Goal: Information Seeking & Learning: Learn about a topic

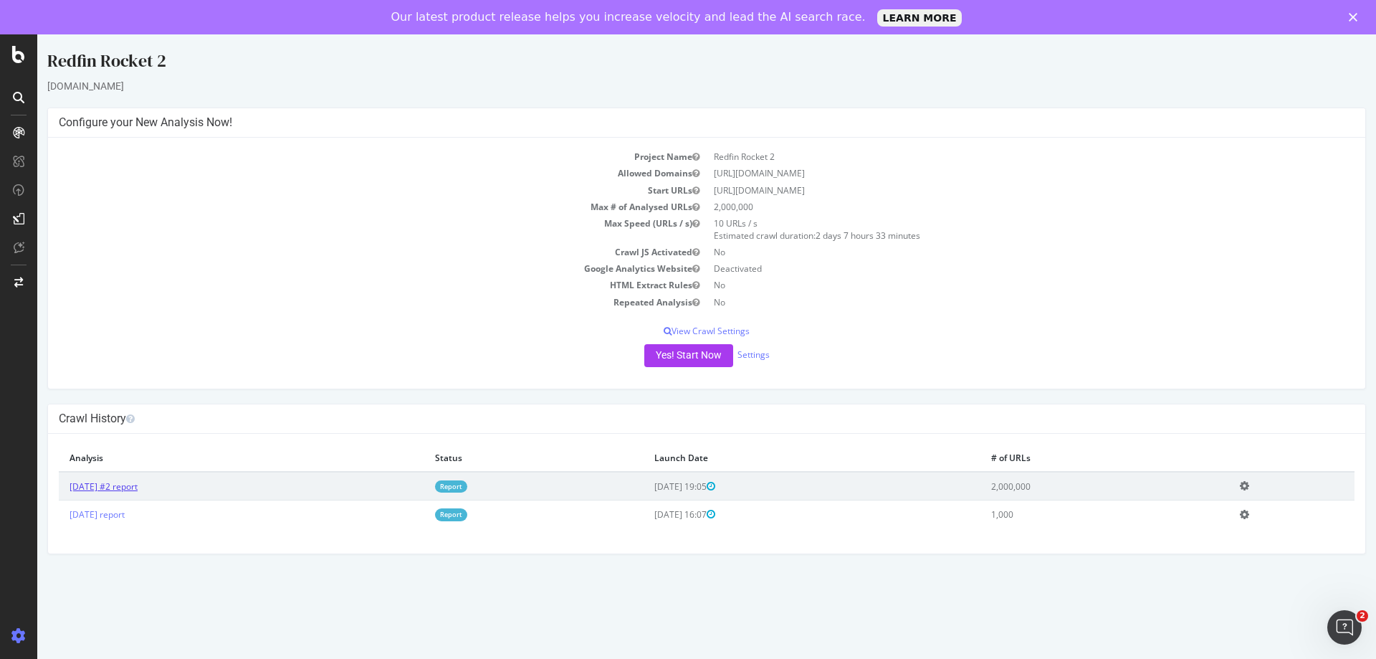
click at [116, 484] on link "2025 Aug. 22nd #2 report" at bounding box center [104, 486] width 68 height 12
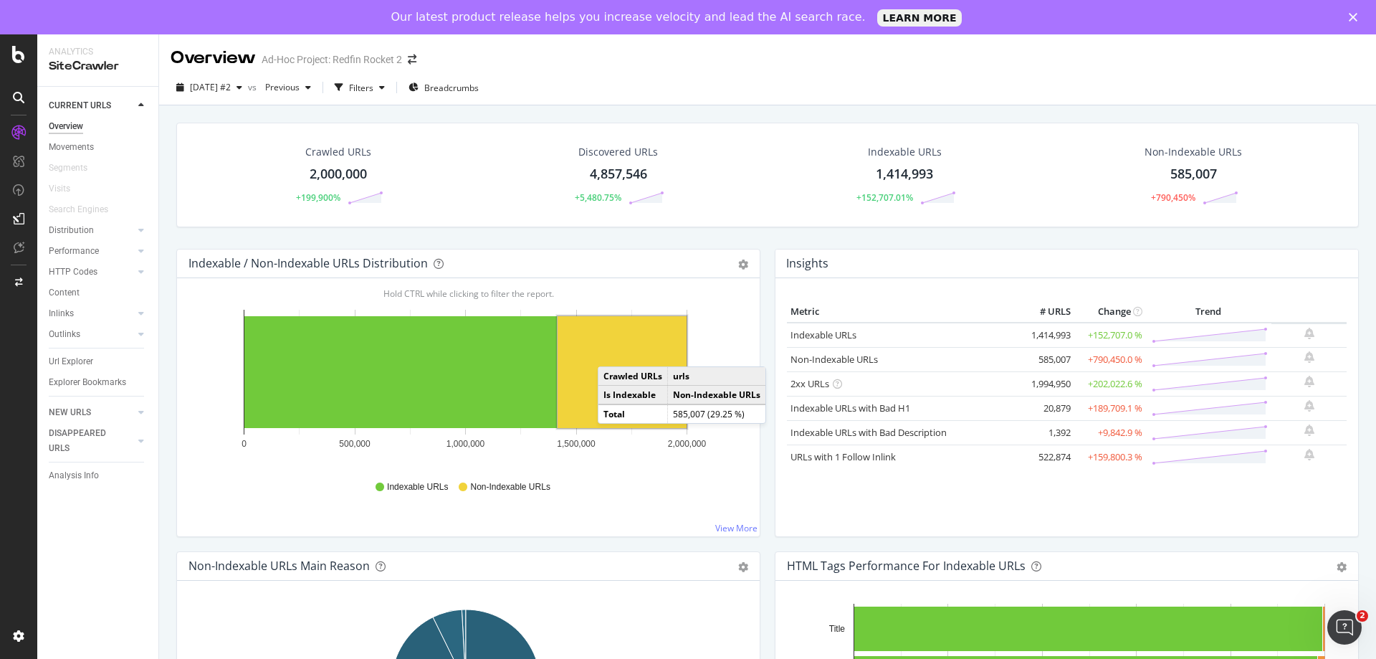
click at [612, 352] on rect "A chart." at bounding box center [622, 372] width 129 height 112
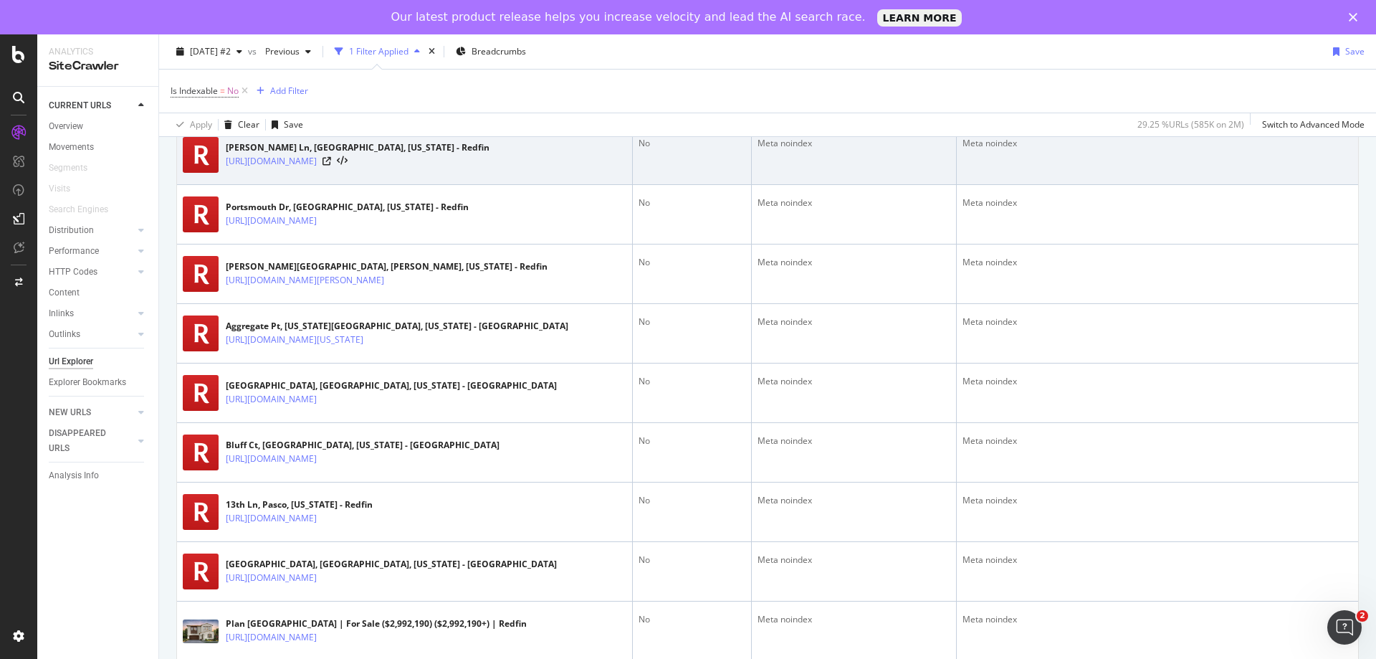
scroll to position [2293, 0]
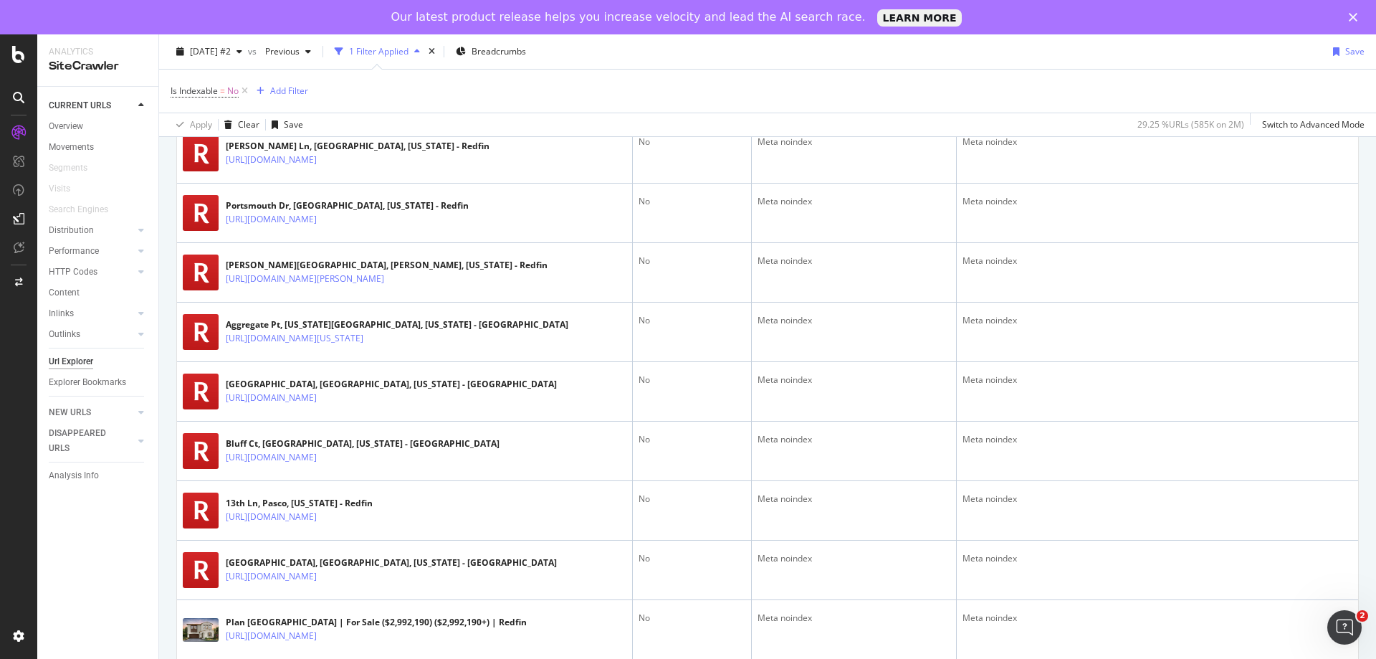
click at [398, 105] on icon at bounding box center [394, 100] width 9 height 9
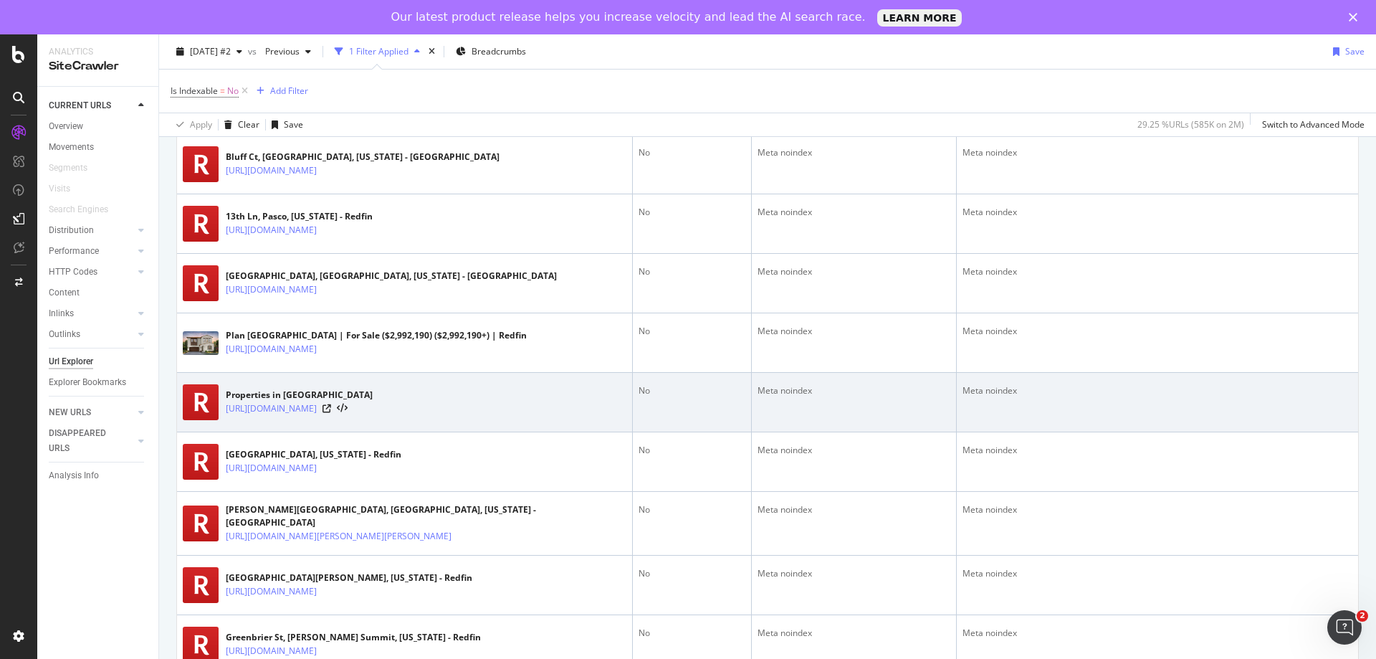
scroll to position [2938, 0]
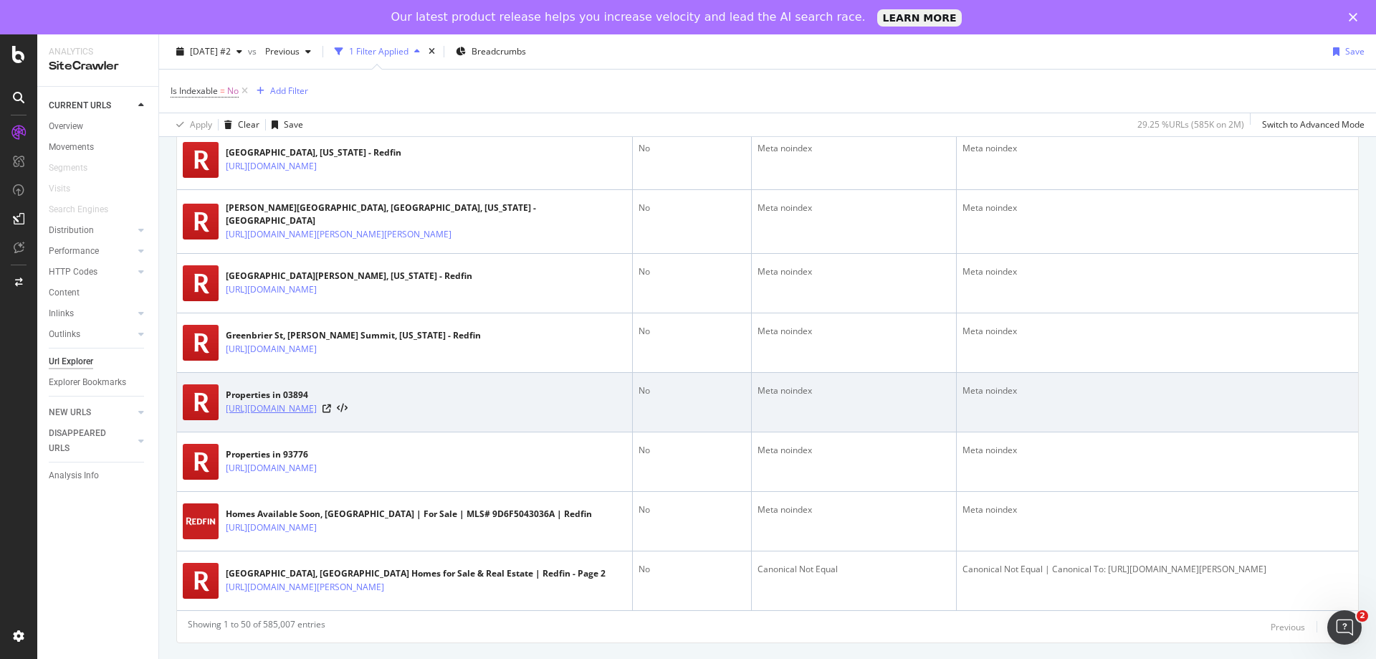
click at [305, 416] on link "https://www.redfin.com/sitemap/NH/03894" at bounding box center [271, 408] width 91 height 14
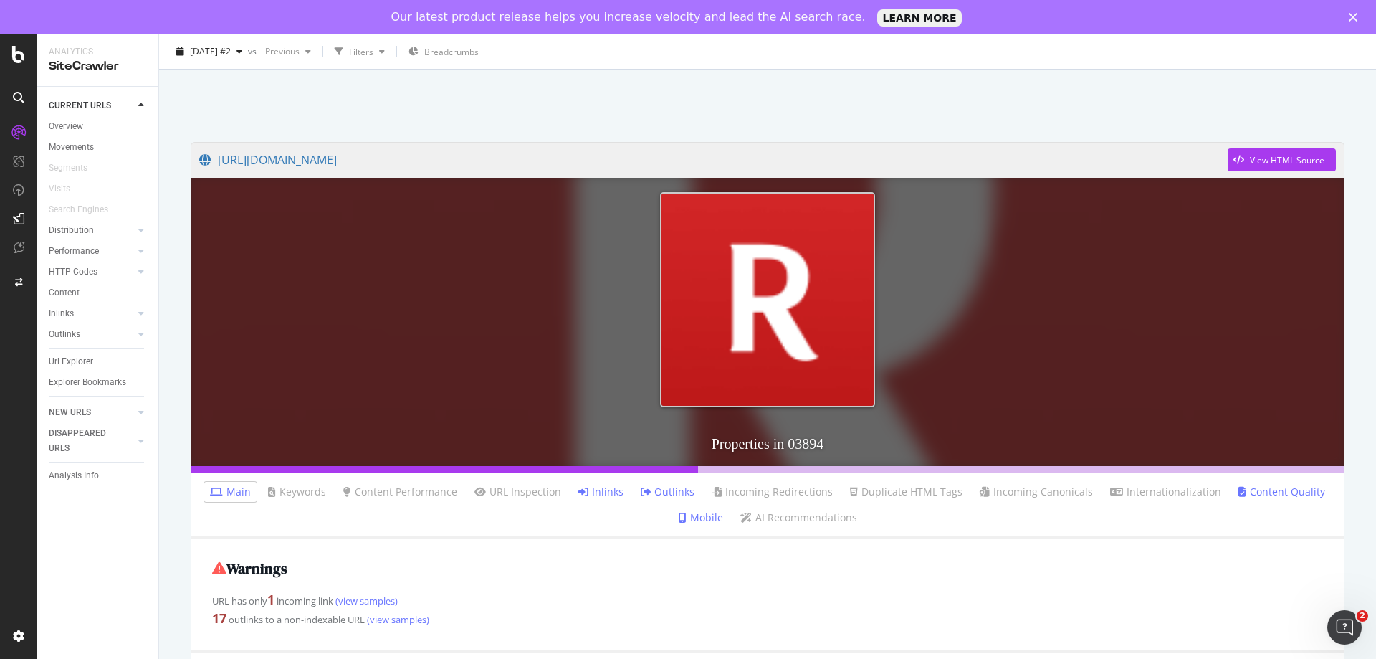
scroll to position [143, 0]
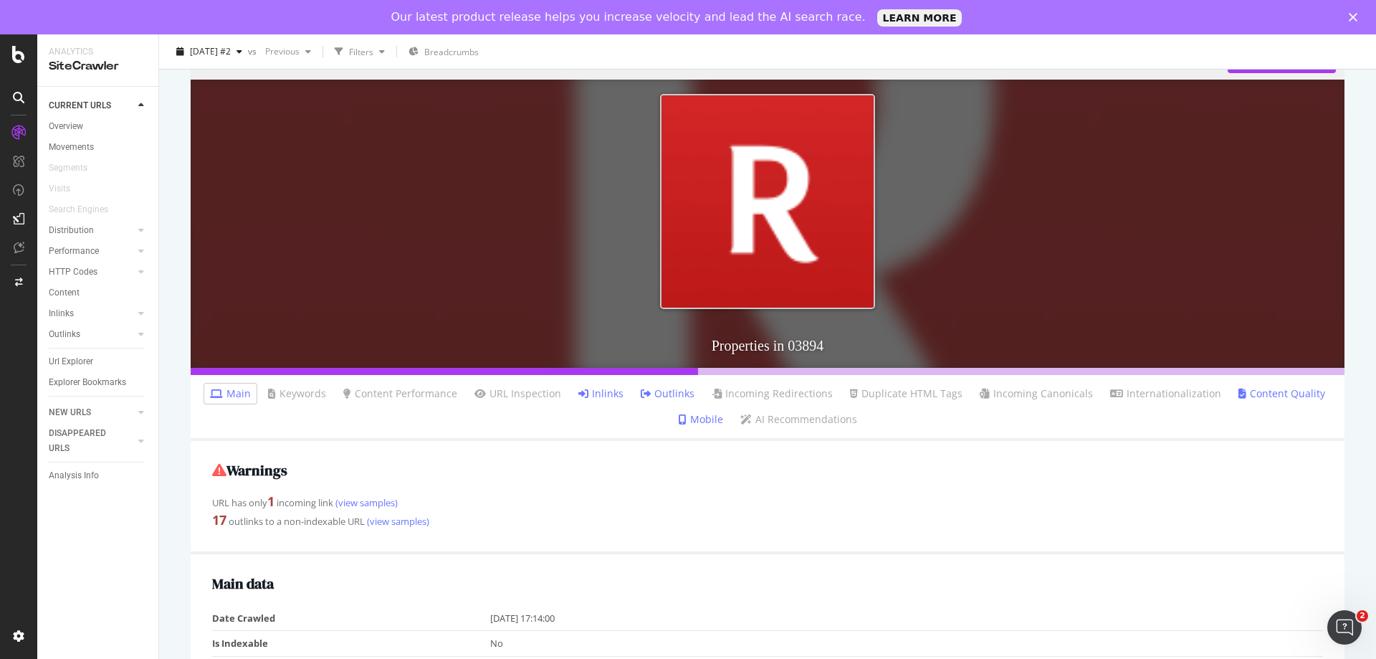
click at [658, 405] on ul "Main Keywords Content Performance URL Inspection Inlinks Outlinks Incoming Redi…" at bounding box center [768, 408] width 1154 height 66
click at [658, 393] on link "Outlinks" at bounding box center [668, 393] width 54 height 14
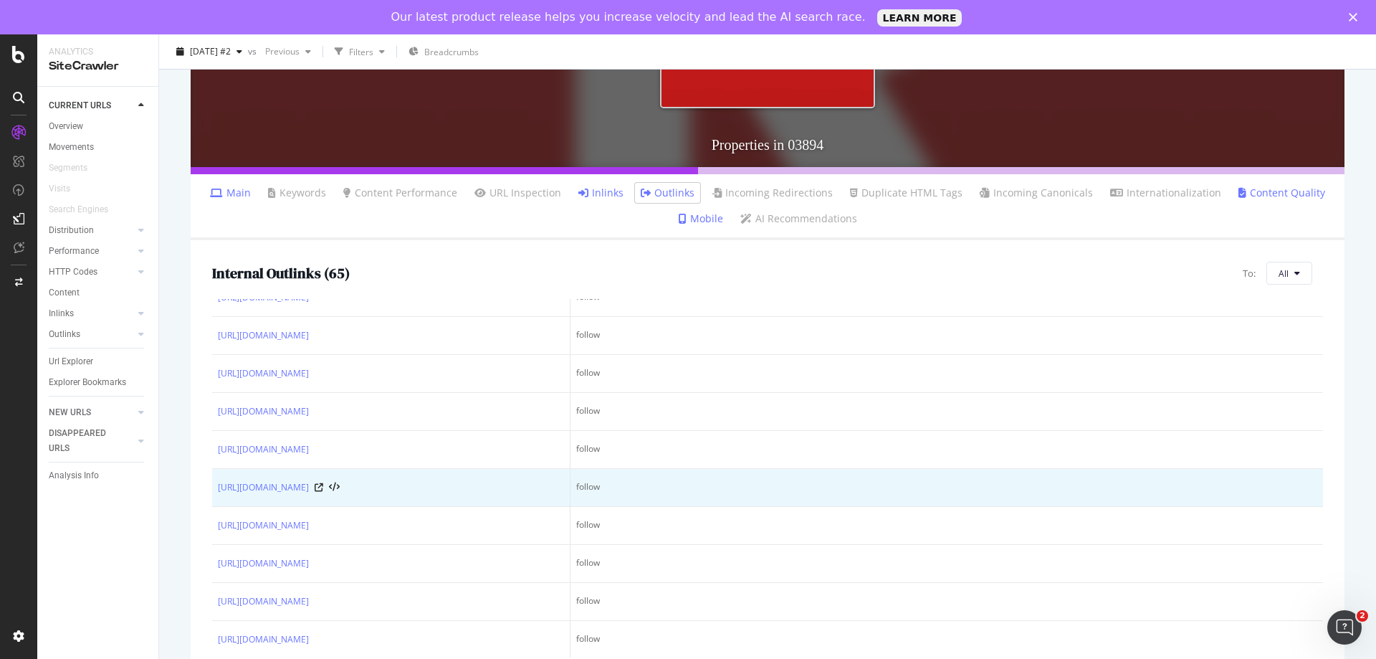
scroll to position [2147, 0]
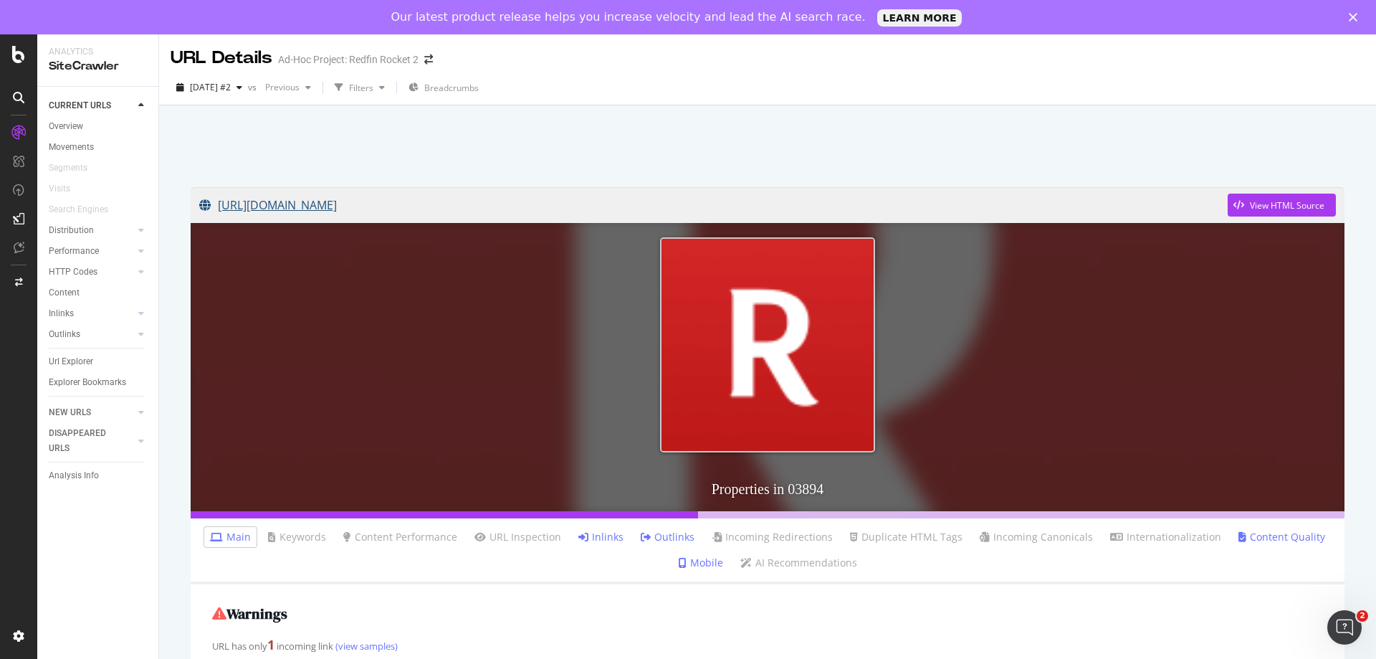
click at [372, 201] on link "https://www.redfin.com/sitemap/NH/03894" at bounding box center [713, 205] width 1028 height 36
click at [75, 231] on div "Distribution" at bounding box center [71, 230] width 45 height 15
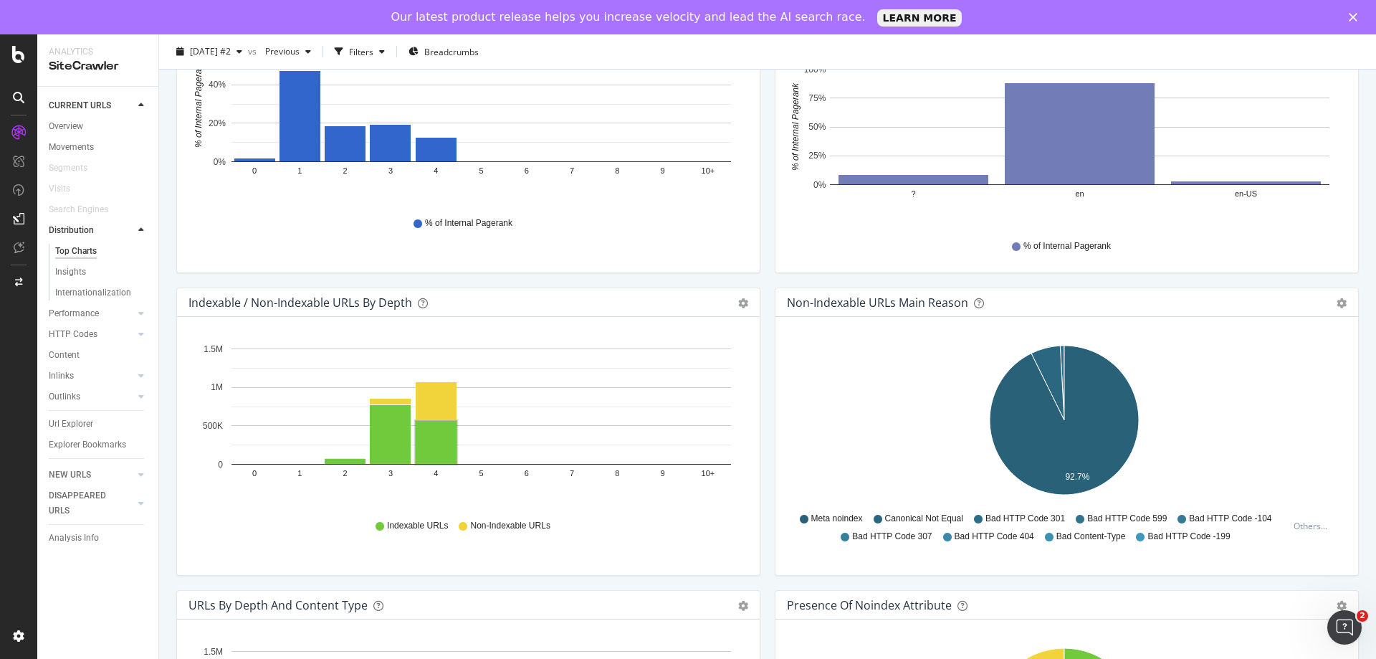
scroll to position [573, 0]
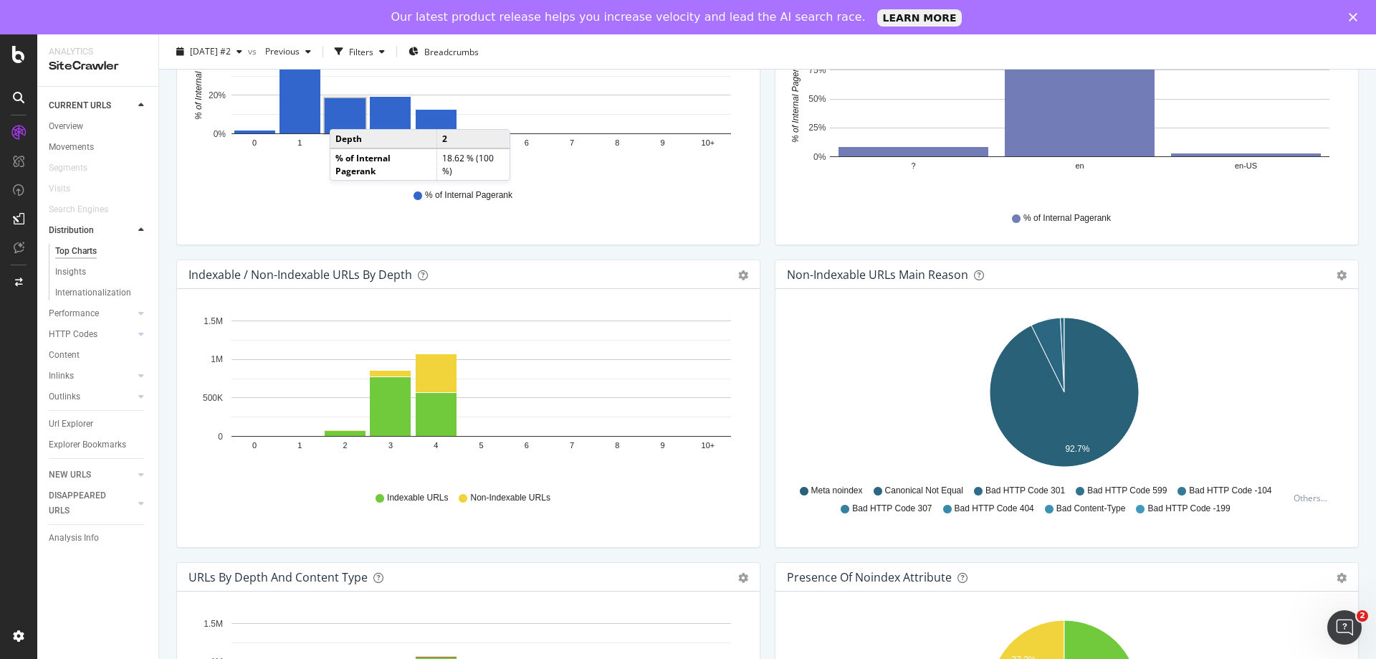
click at [344, 115] on rect "A chart." at bounding box center [345, 115] width 41 height 35
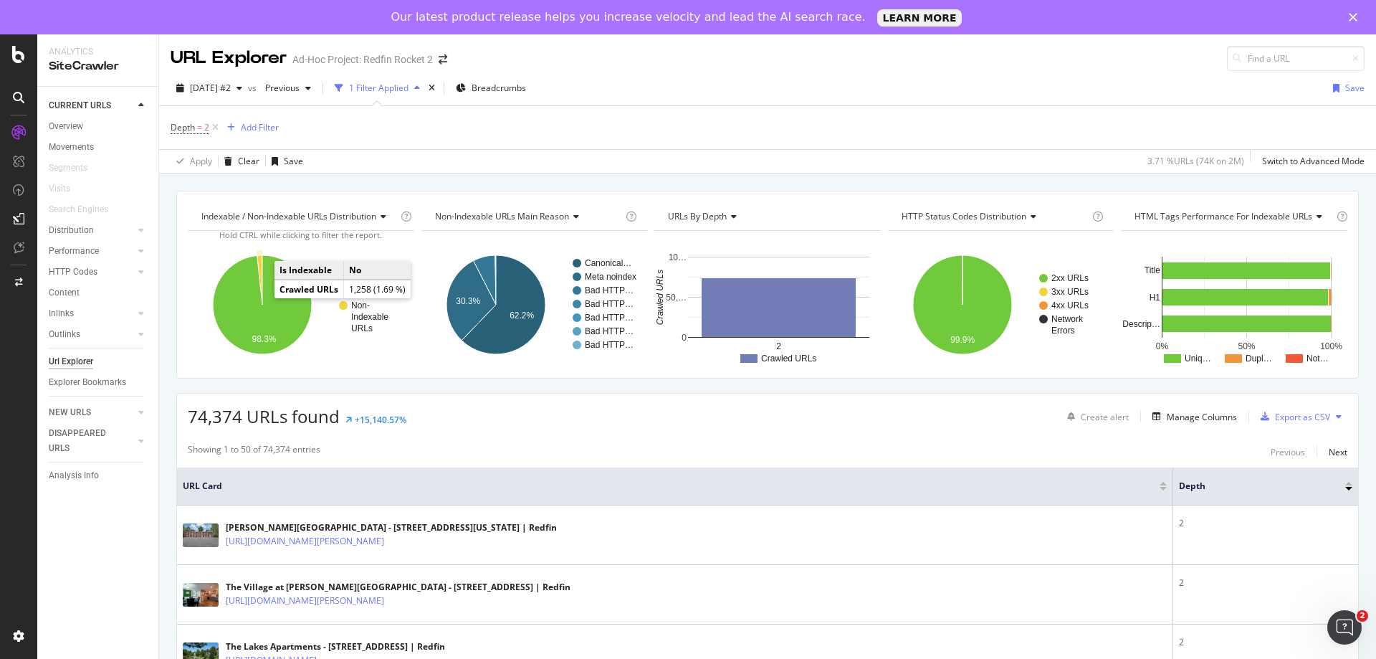
click at [262, 262] on icon "A chart." at bounding box center [259, 279] width 5 height 49
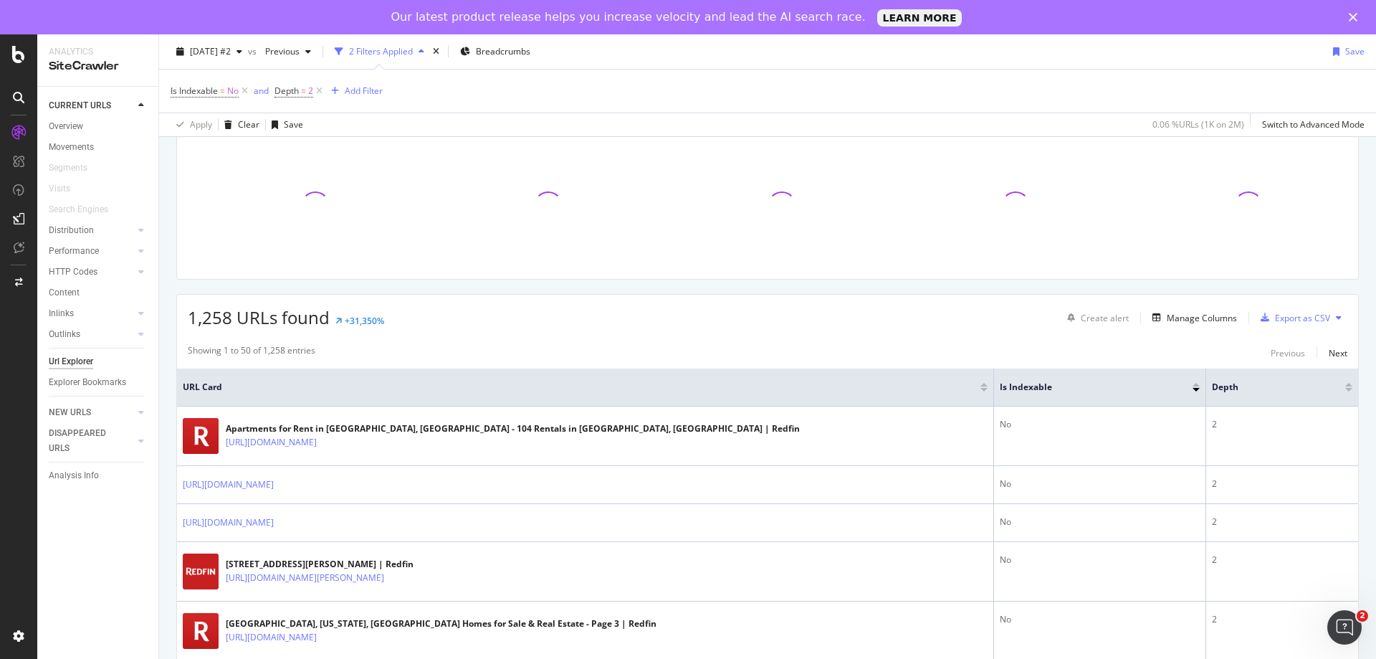
scroll to position [287, 0]
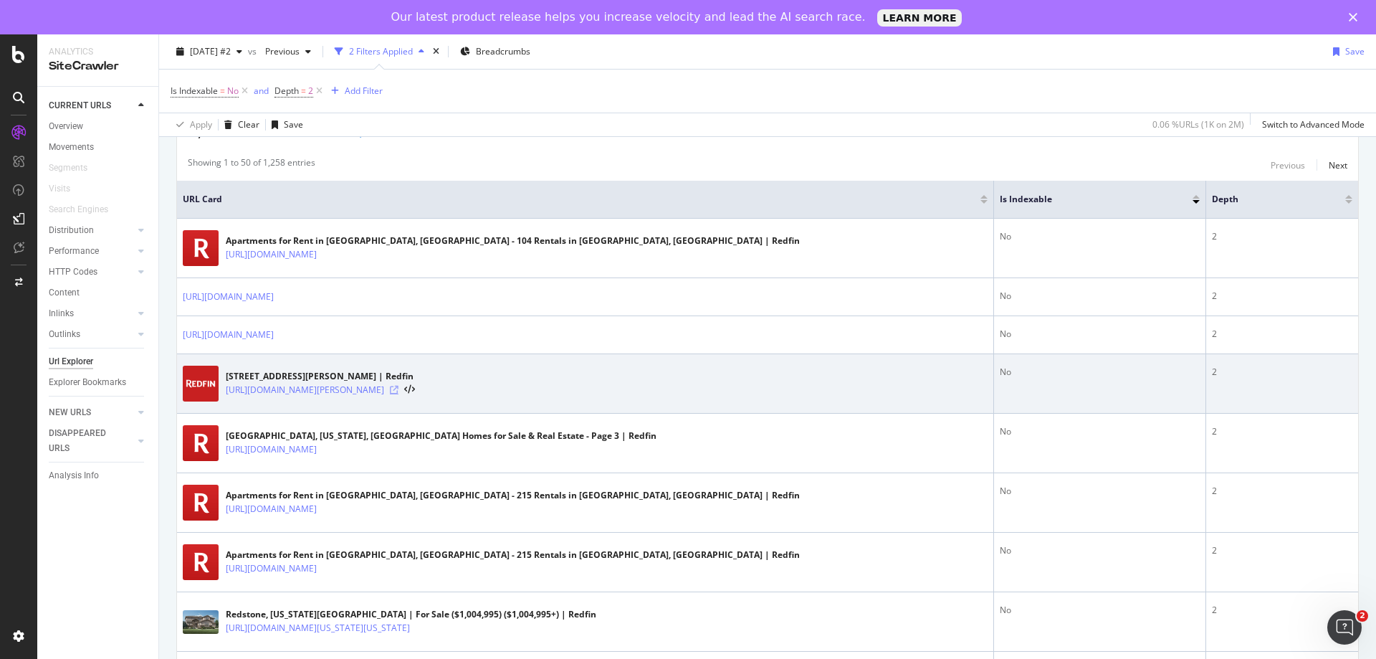
click at [398, 387] on icon at bounding box center [394, 390] width 9 height 9
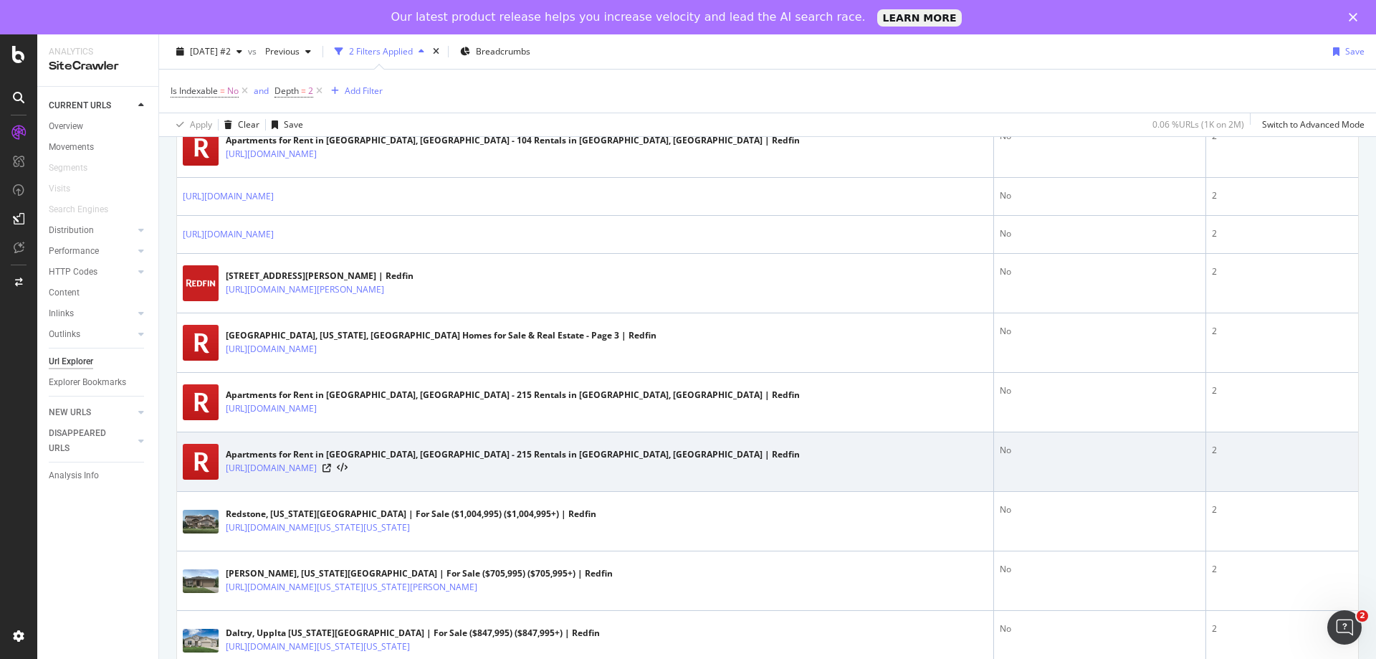
scroll to position [430, 0]
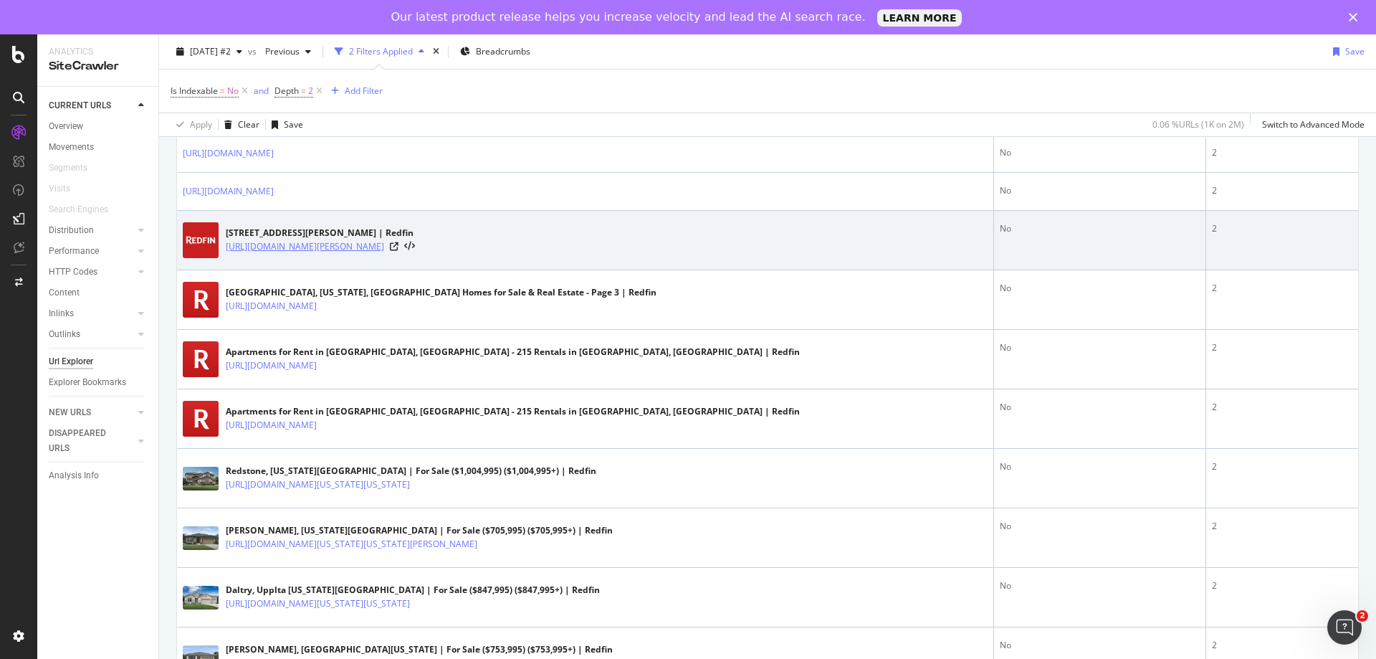
click at [384, 243] on link "https://www.redfin.com/NY/Great-Neck-Plaza/5-Schenck-Ave-11021/unit-3K/home/184…" at bounding box center [305, 246] width 158 height 14
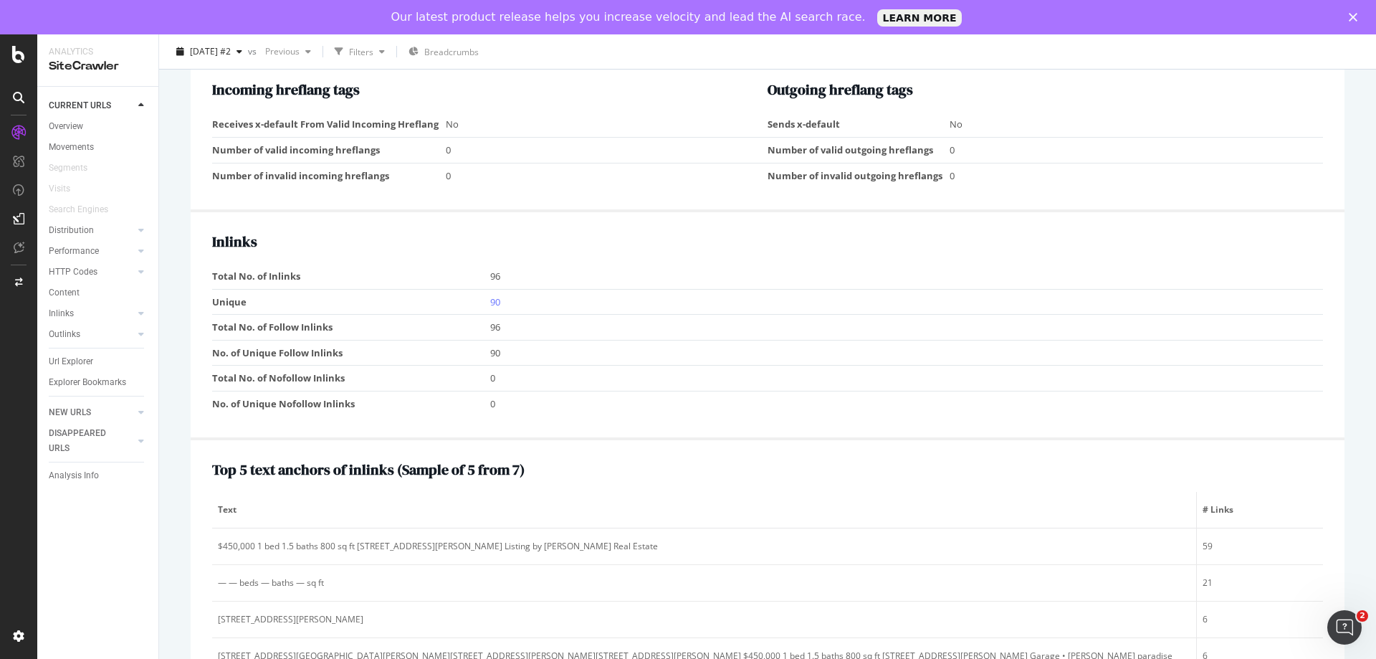
scroll to position [1510, 0]
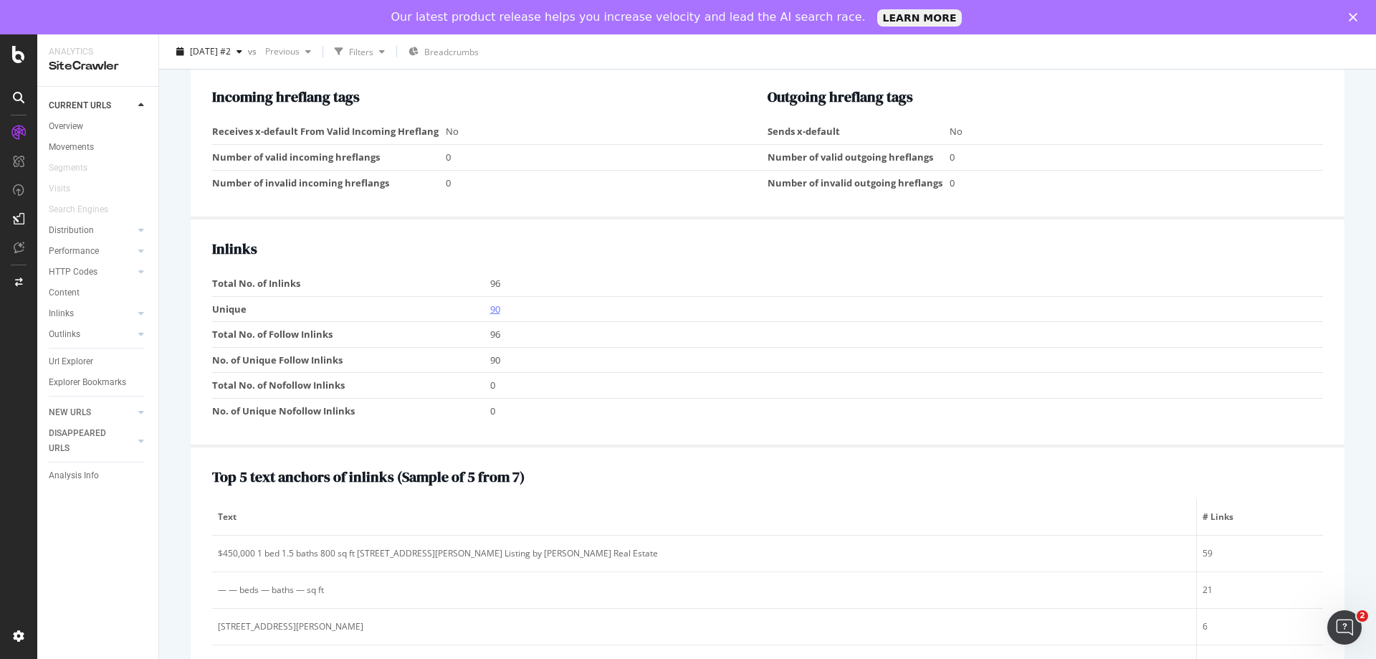
click at [496, 311] on link "90" at bounding box center [495, 308] width 10 height 13
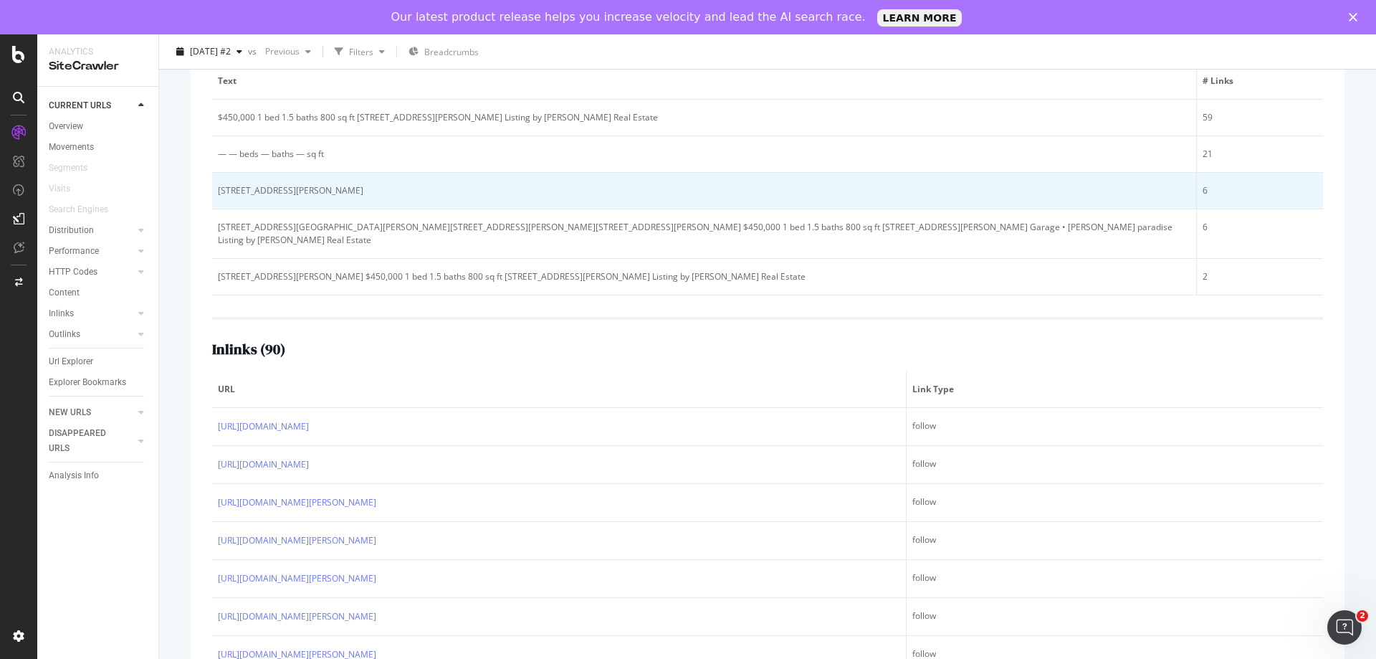
scroll to position [573, 0]
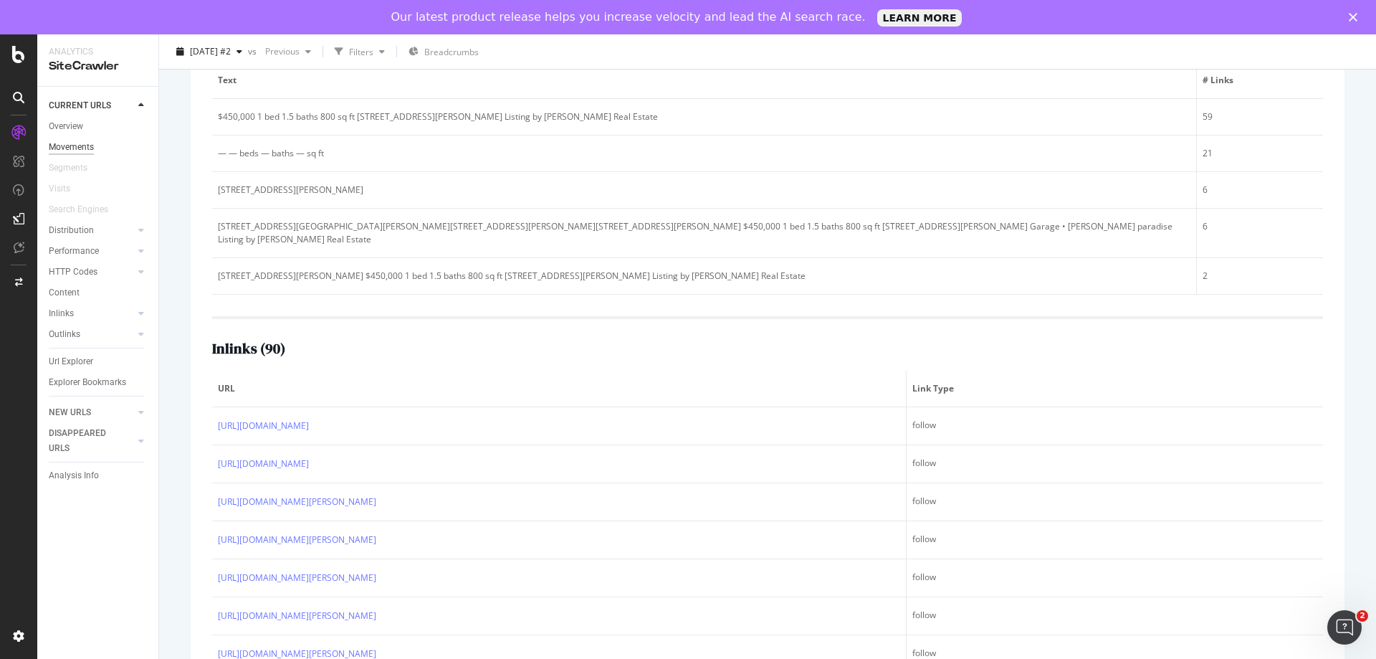
click at [81, 140] on div "Movements" at bounding box center [71, 147] width 45 height 15
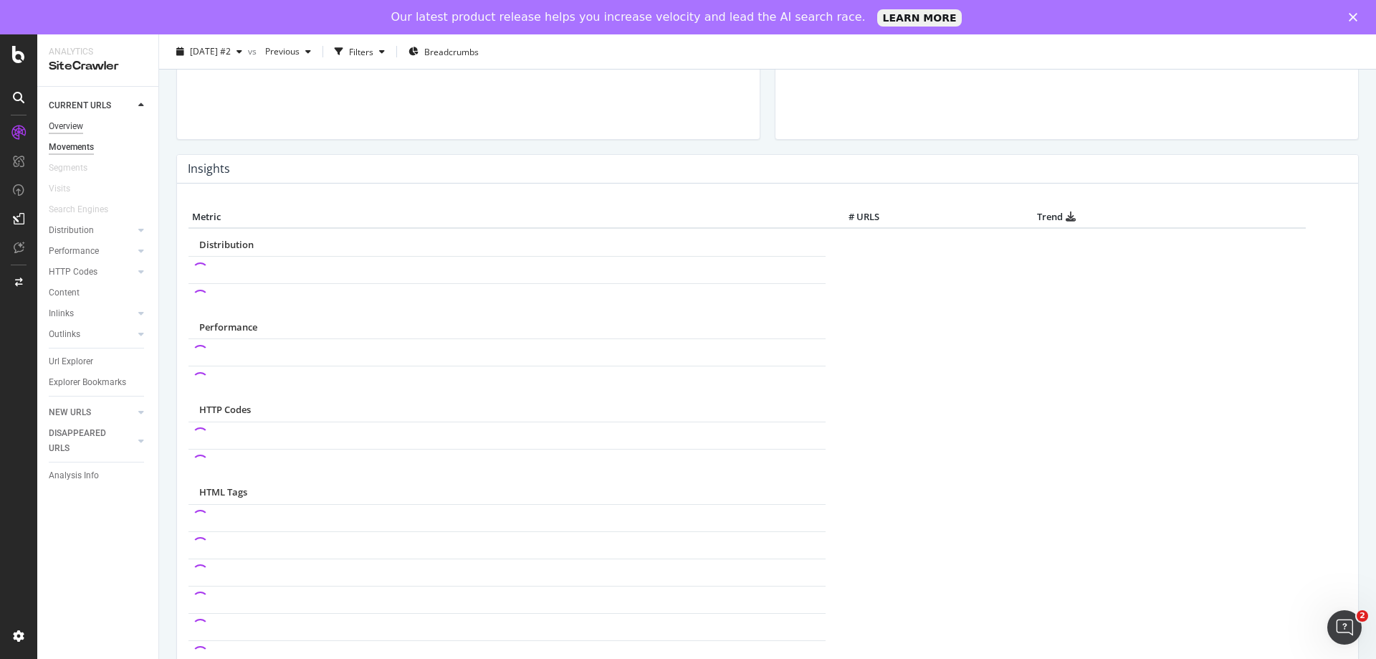
click at [82, 129] on div "Overview" at bounding box center [66, 126] width 34 height 15
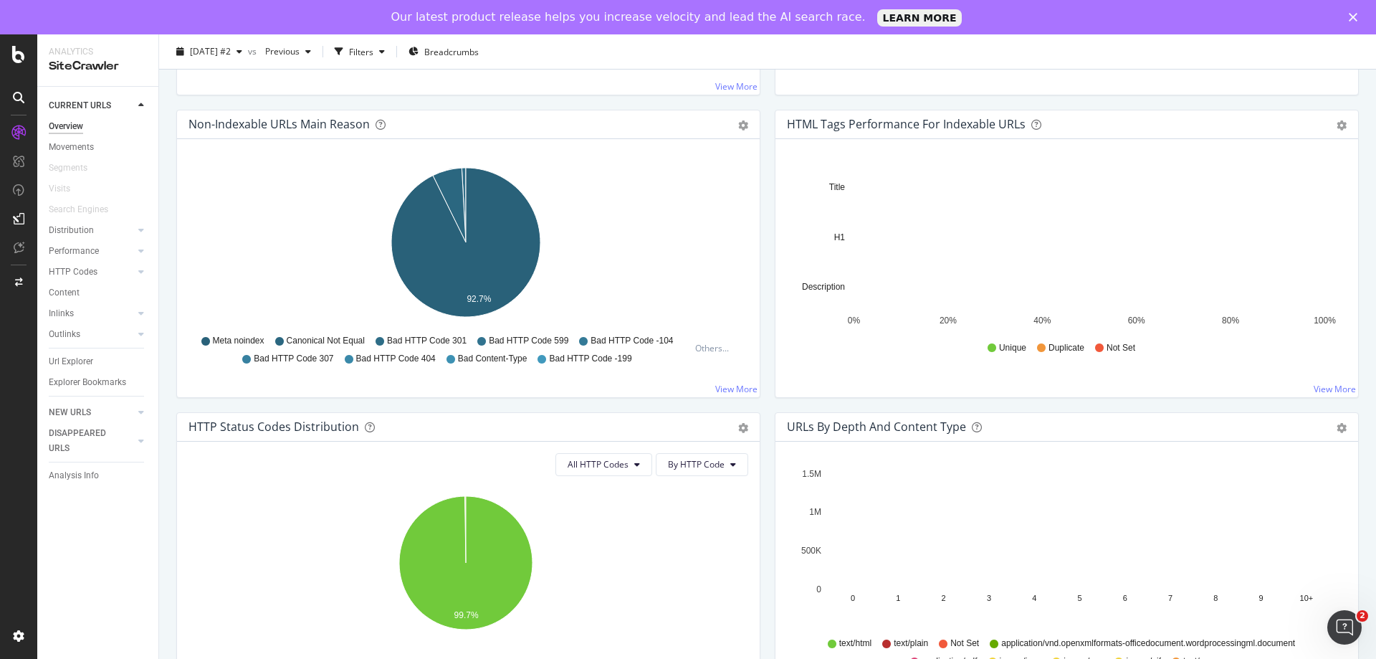
scroll to position [430, 0]
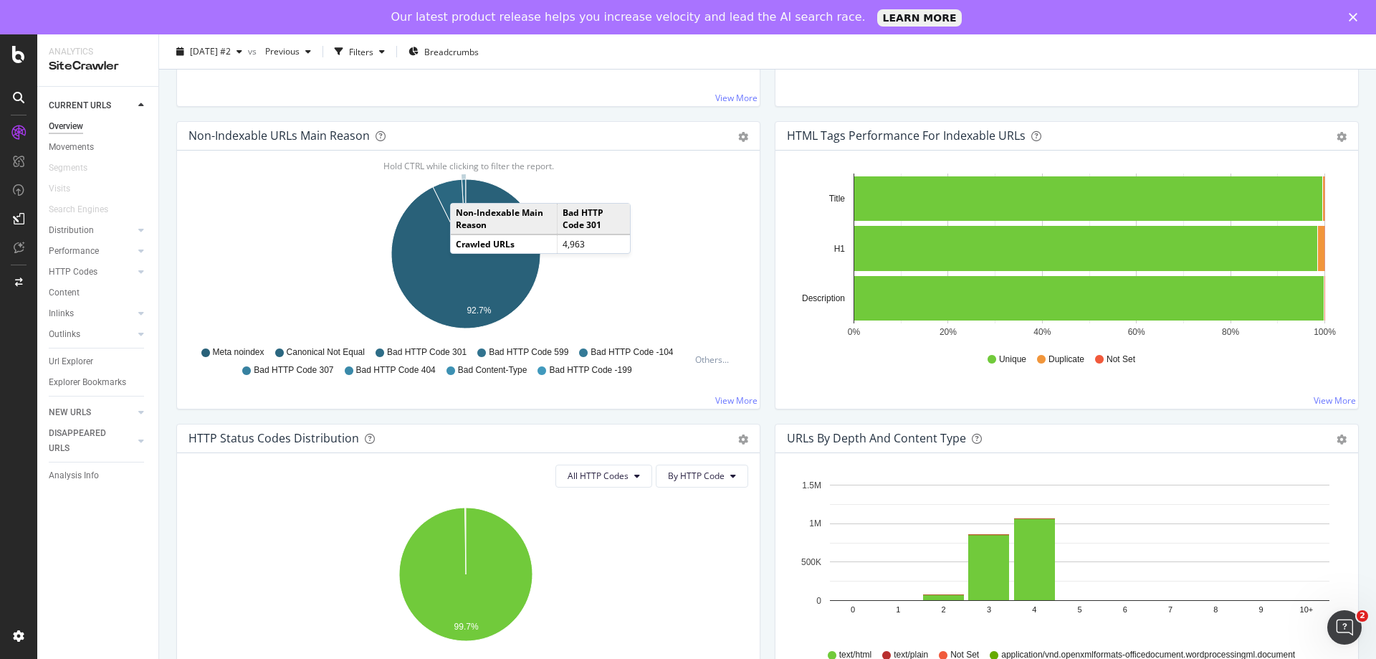
click at [464, 188] on icon "A chart." at bounding box center [464, 216] width 4 height 75
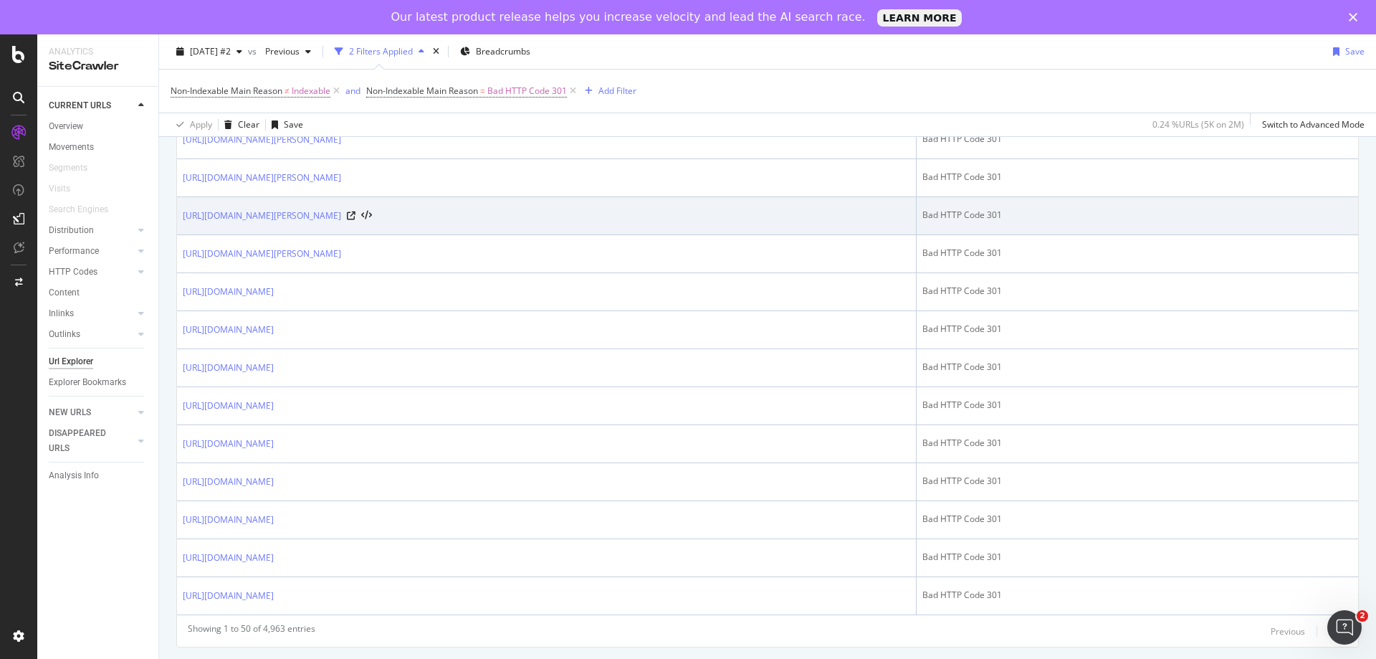
scroll to position [1807, 0]
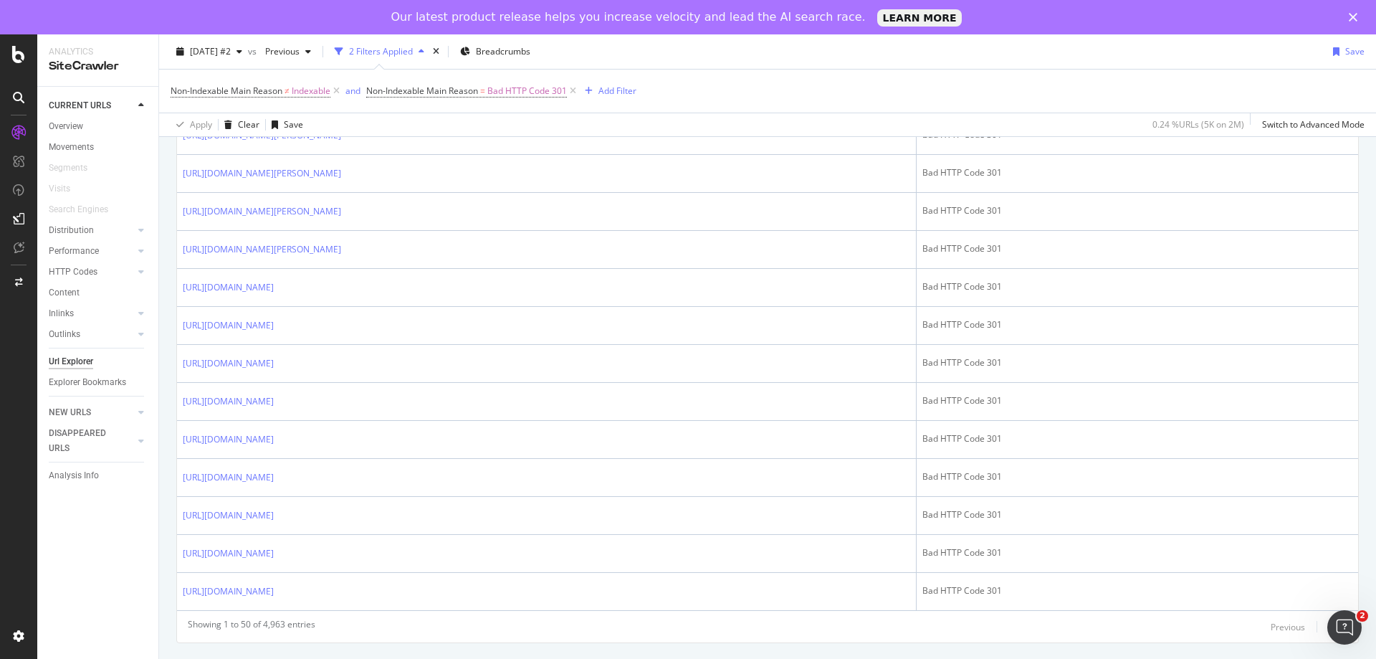
click at [1329, 628] on div "Next" at bounding box center [1338, 627] width 19 height 12
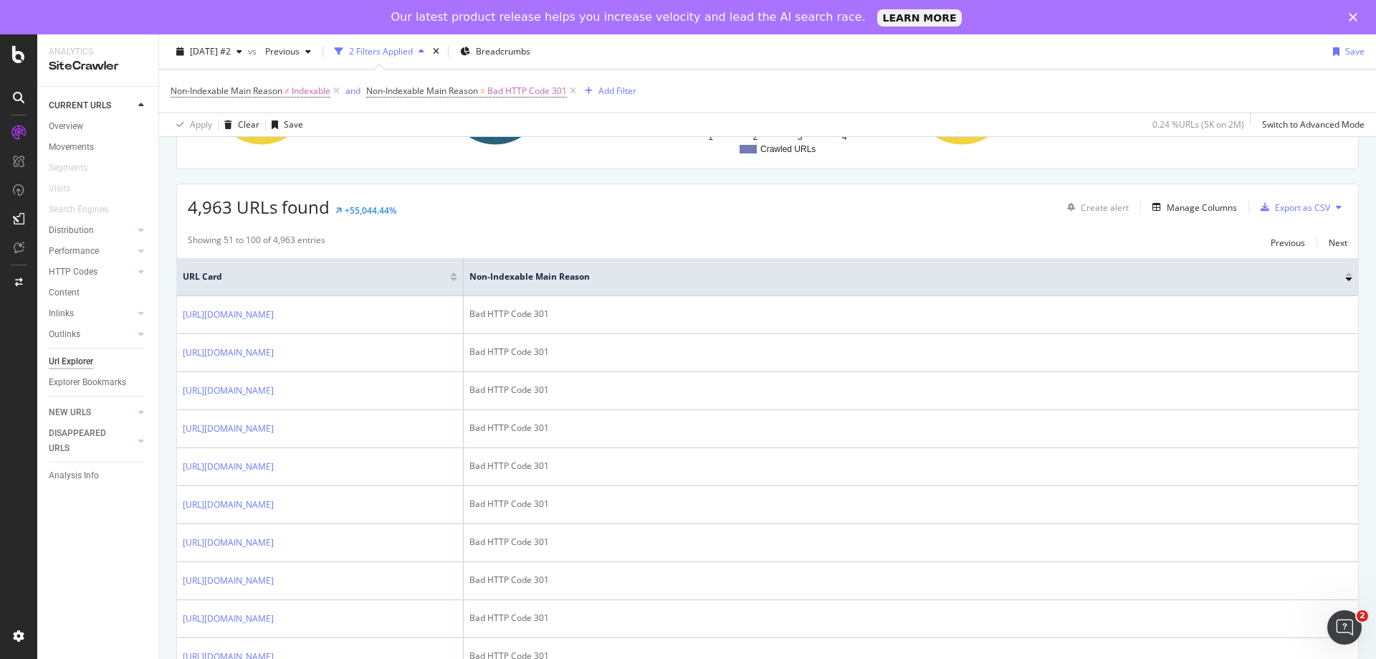
scroll to position [215, 0]
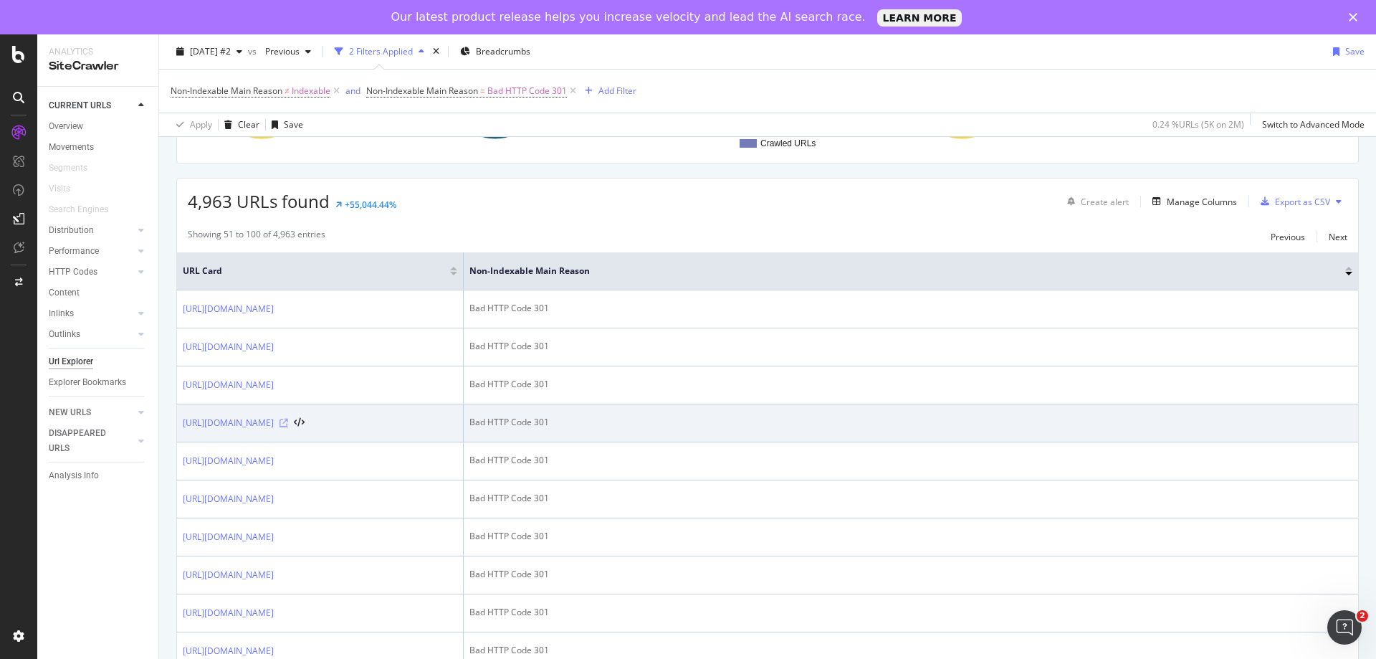
click at [288, 427] on icon at bounding box center [283, 423] width 9 height 9
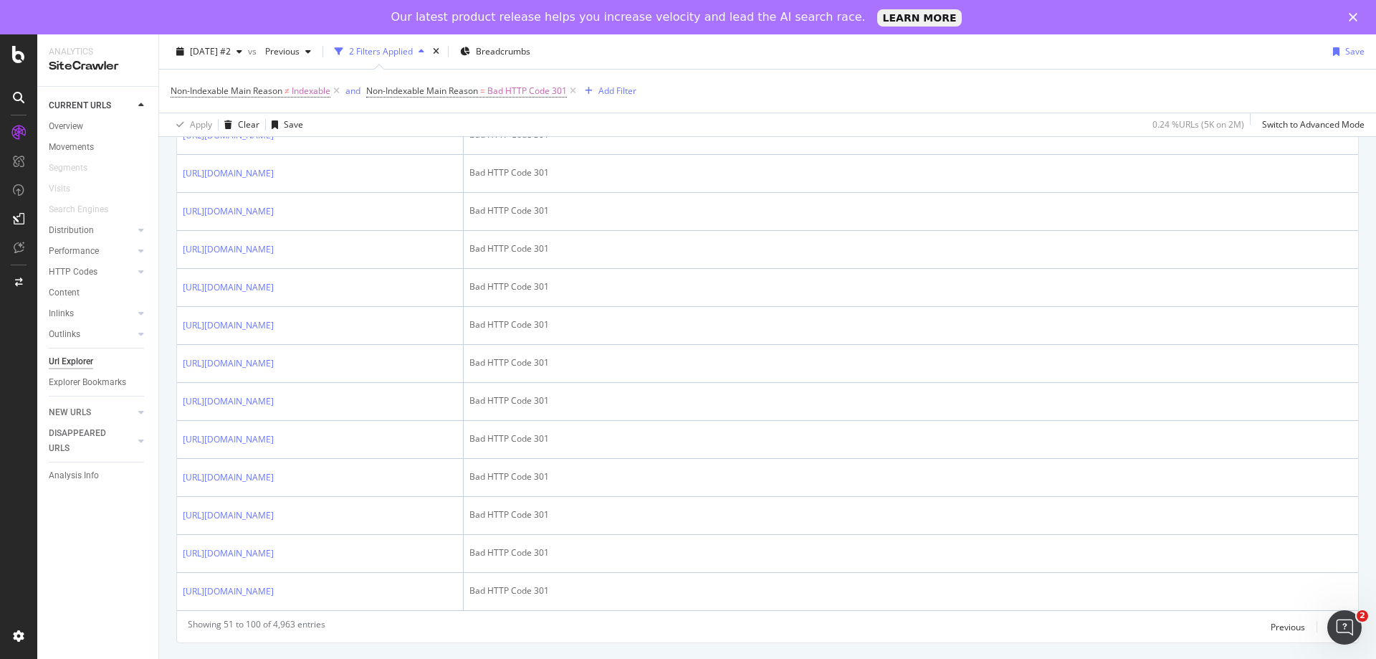
scroll to position [1935, 0]
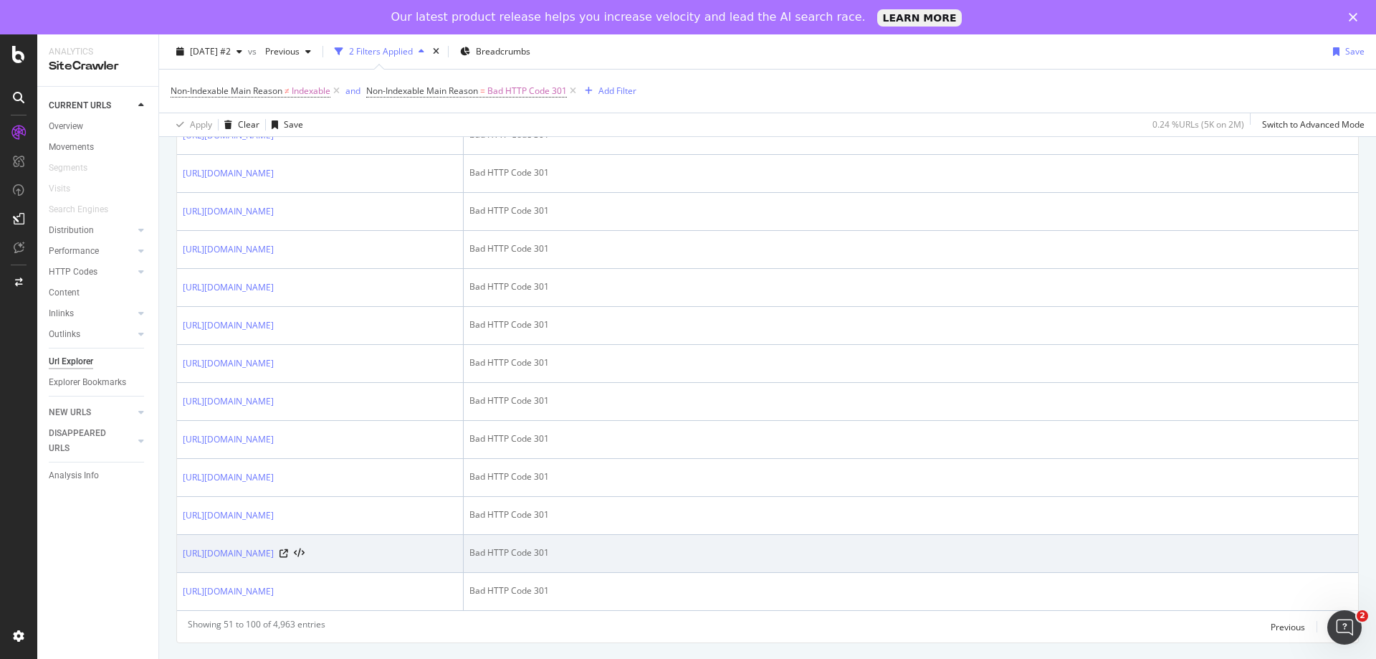
scroll to position [2439, 0]
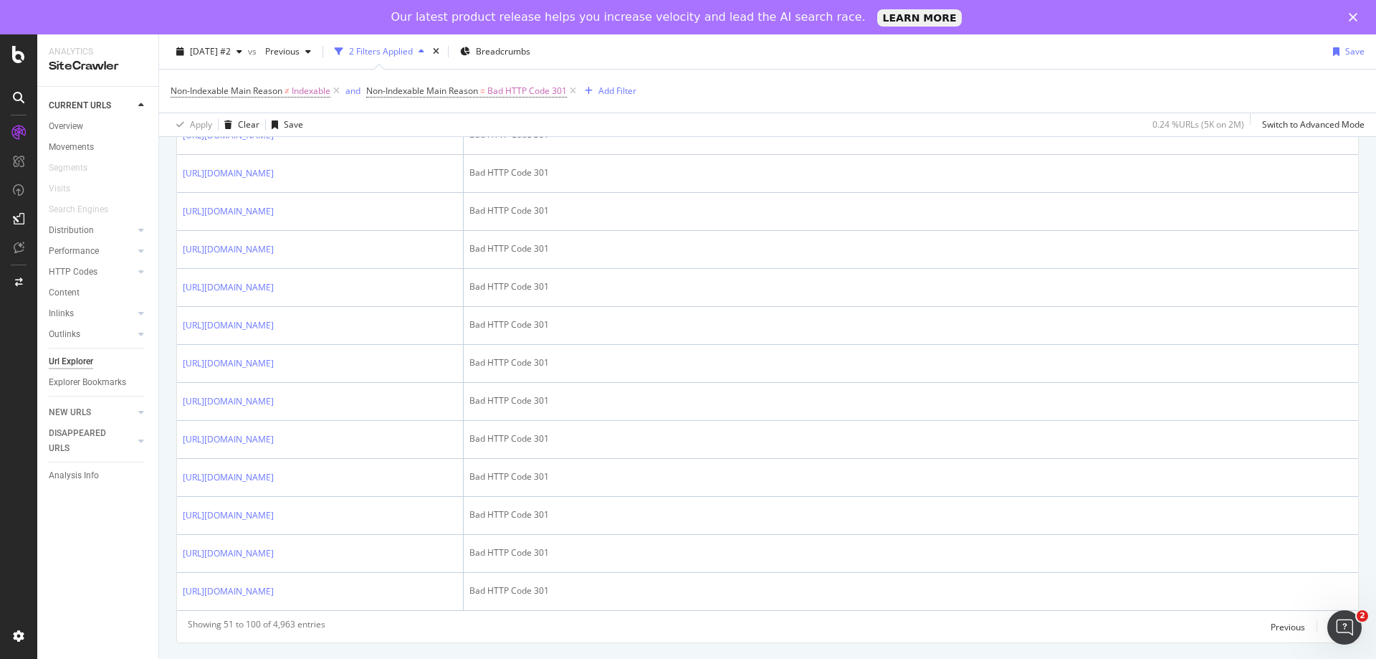
click at [1329, 627] on div "Next" at bounding box center [1338, 627] width 19 height 12
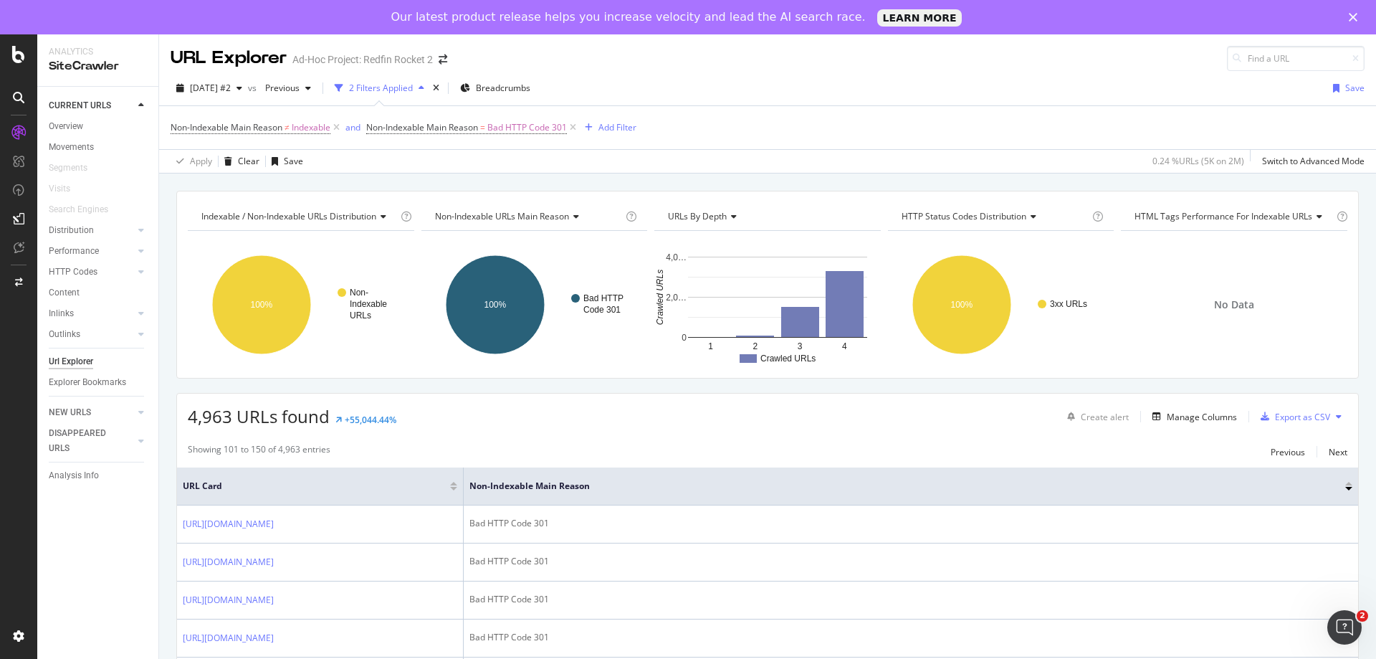
scroll to position [287, 0]
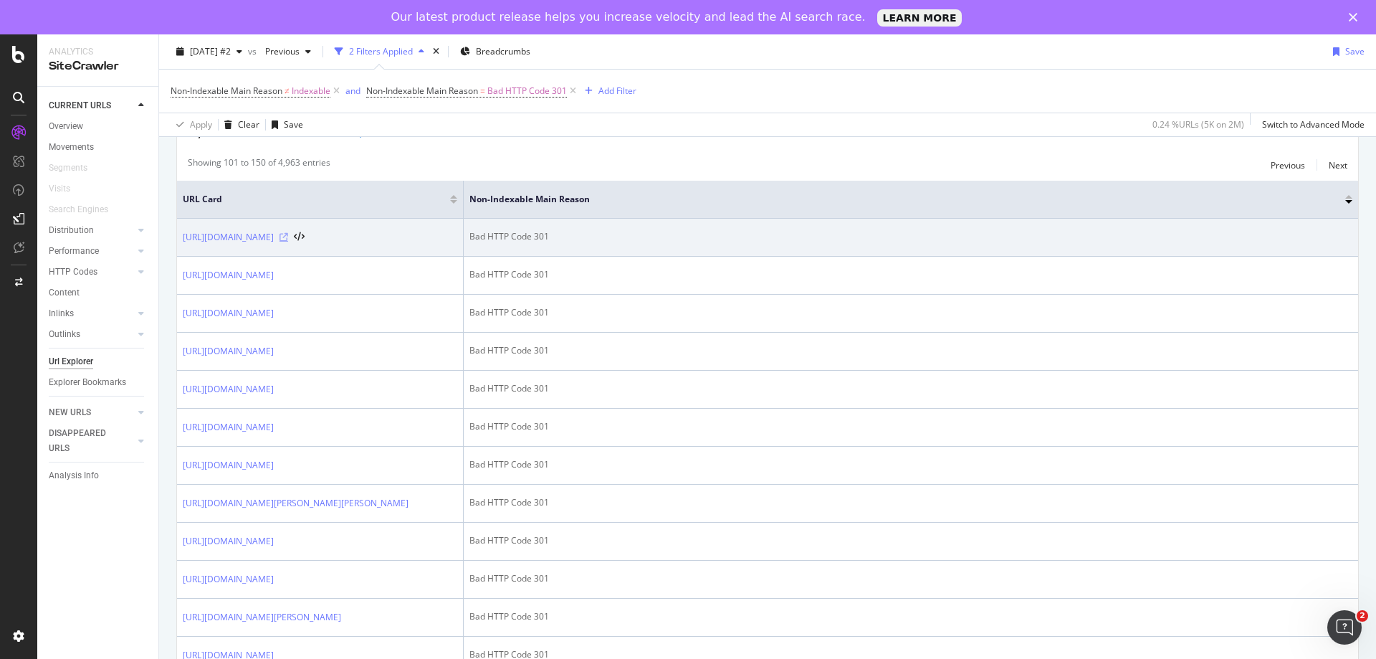
click at [288, 240] on icon at bounding box center [283, 237] width 9 height 9
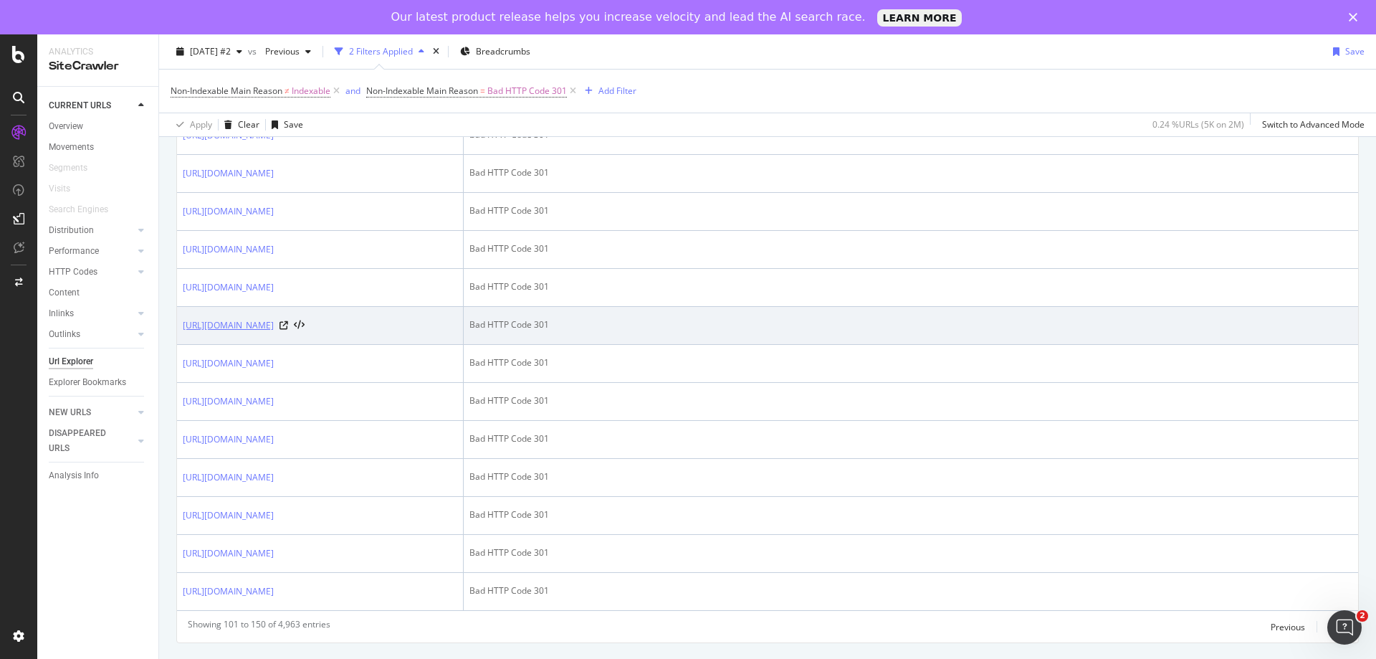
scroll to position [2410, 0]
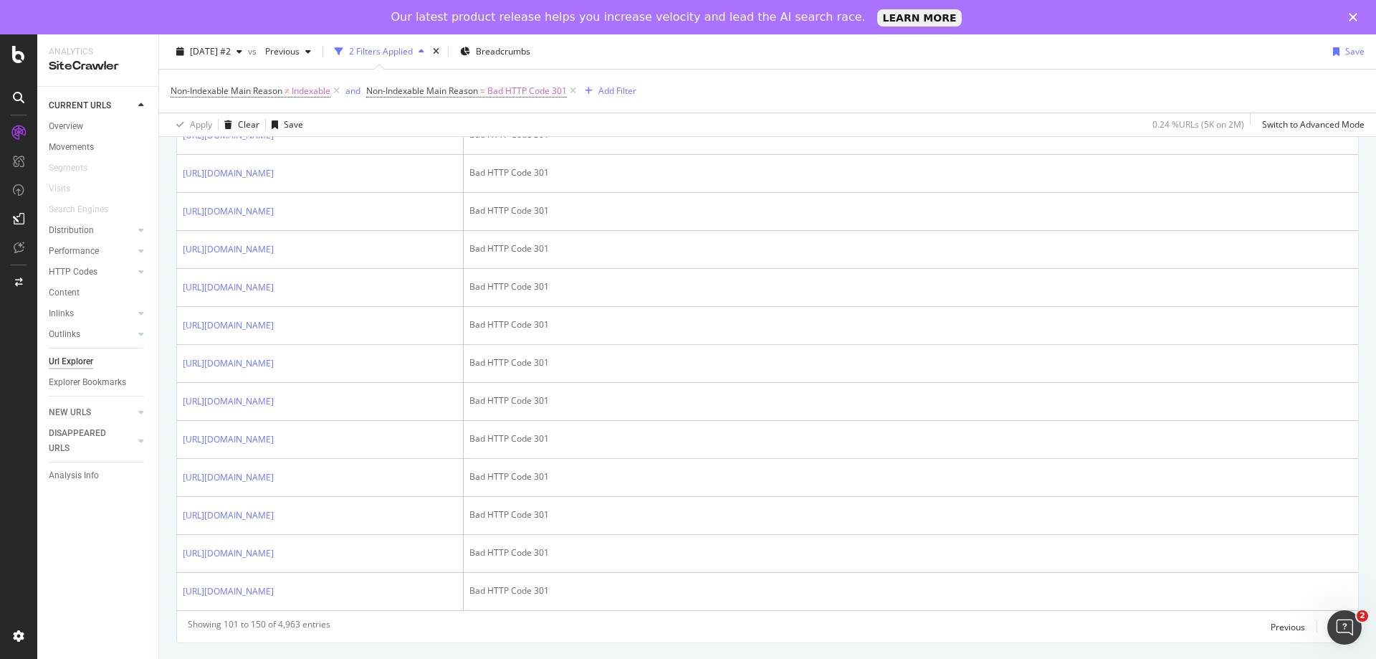
click at [1329, 628] on div "Next" at bounding box center [1338, 627] width 19 height 12
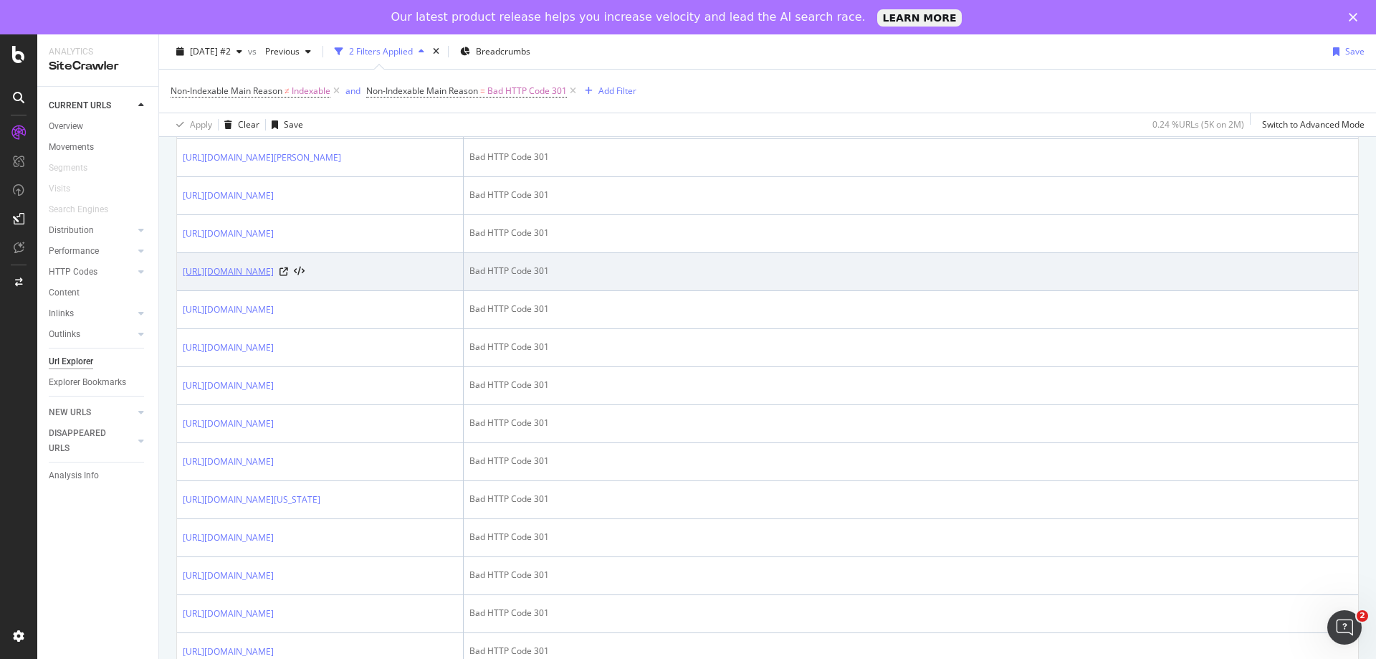
scroll to position [1218, 0]
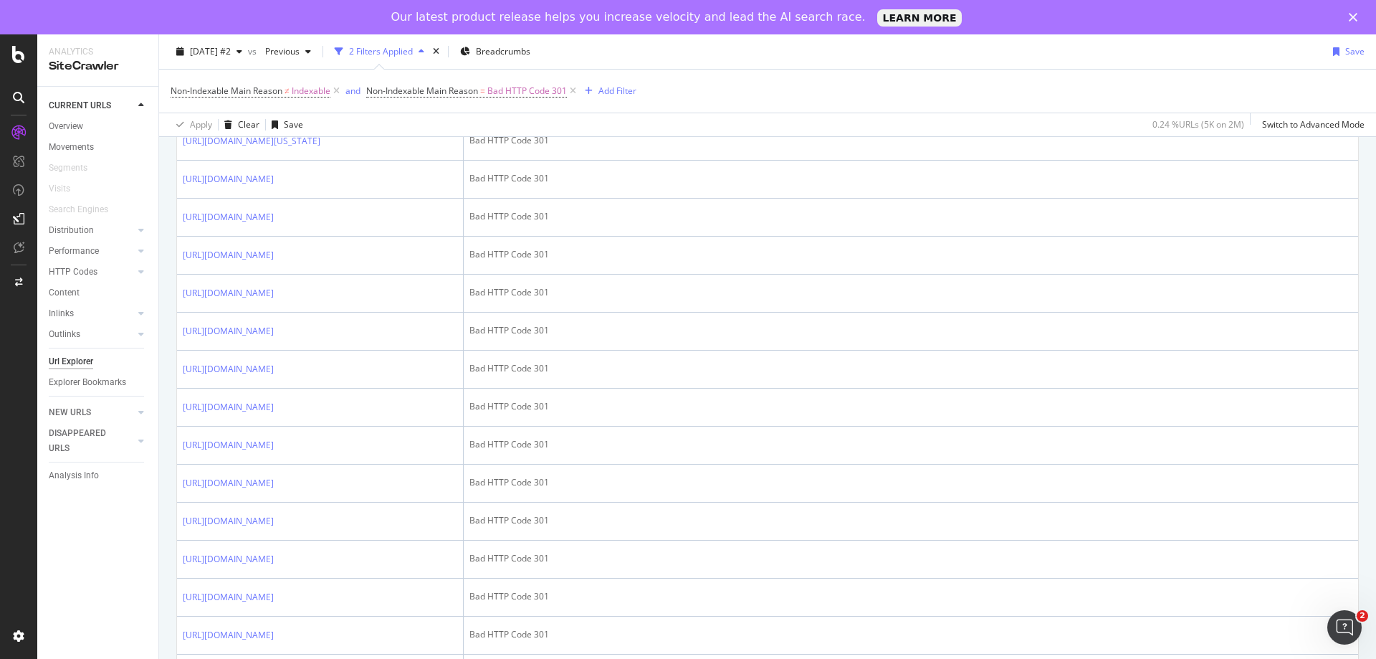
click at [274, 72] on link "https://www.redfin.com/WA/Moses-Lake/1308-Shaker-Pl-98837/apartment/177818783" at bounding box center [228, 65] width 91 height 14
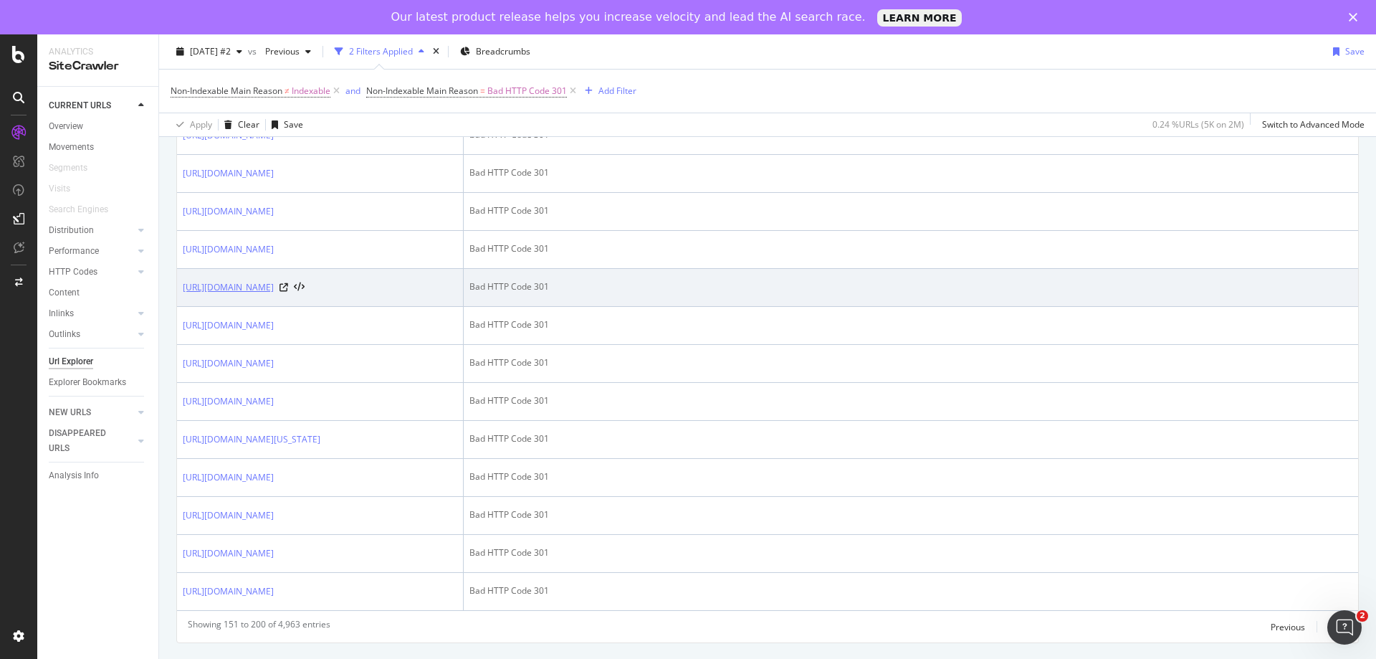
scroll to position [2324, 0]
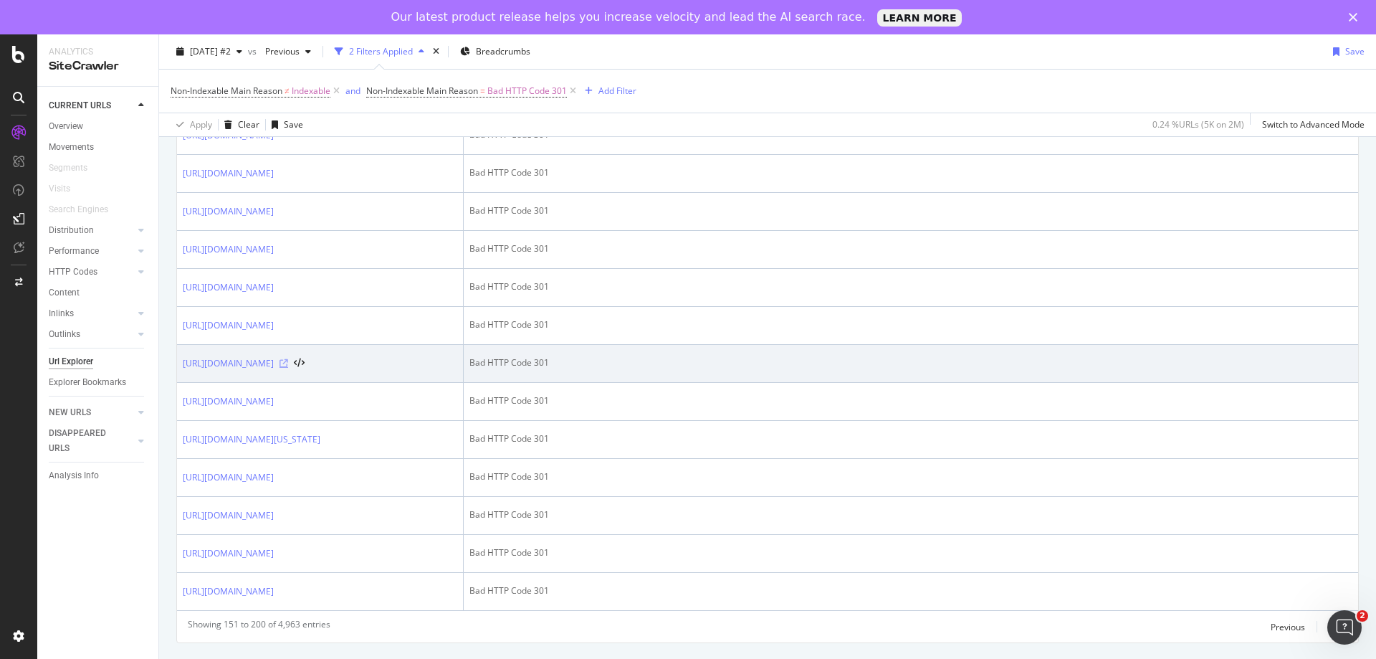
click at [288, 359] on icon at bounding box center [283, 363] width 9 height 9
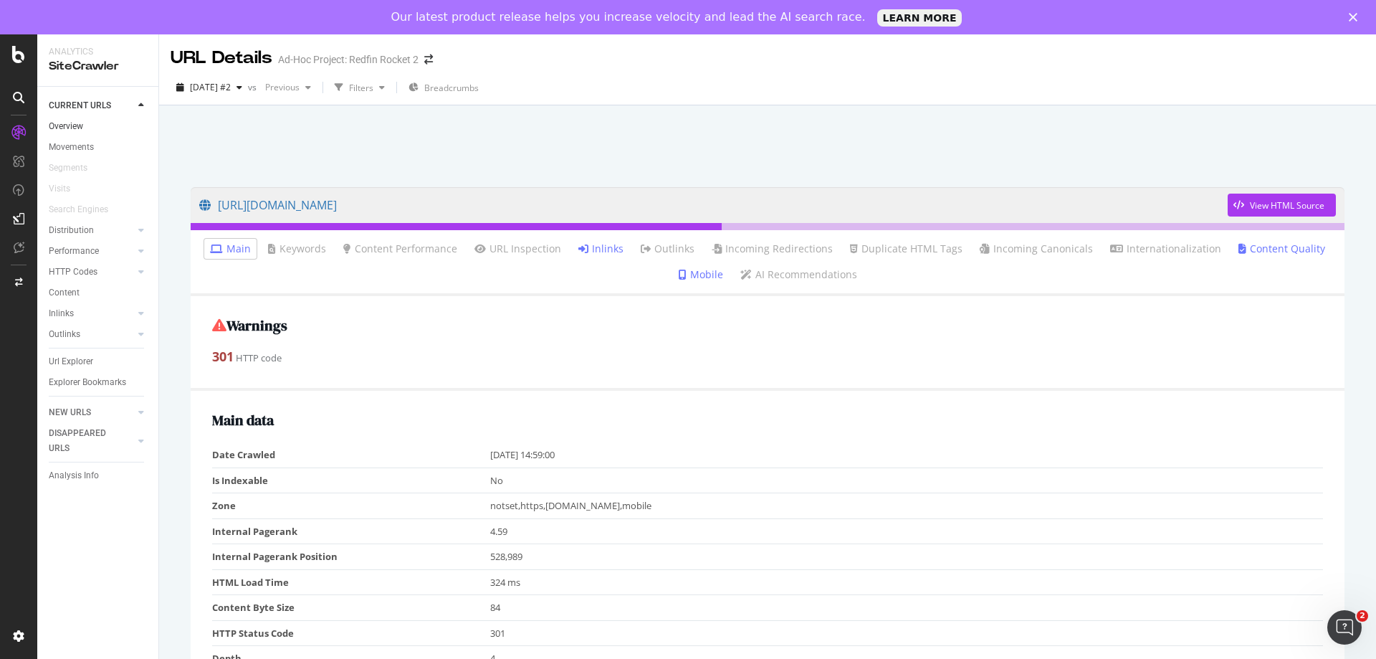
click at [87, 124] on link "Overview" at bounding box center [99, 126] width 100 height 15
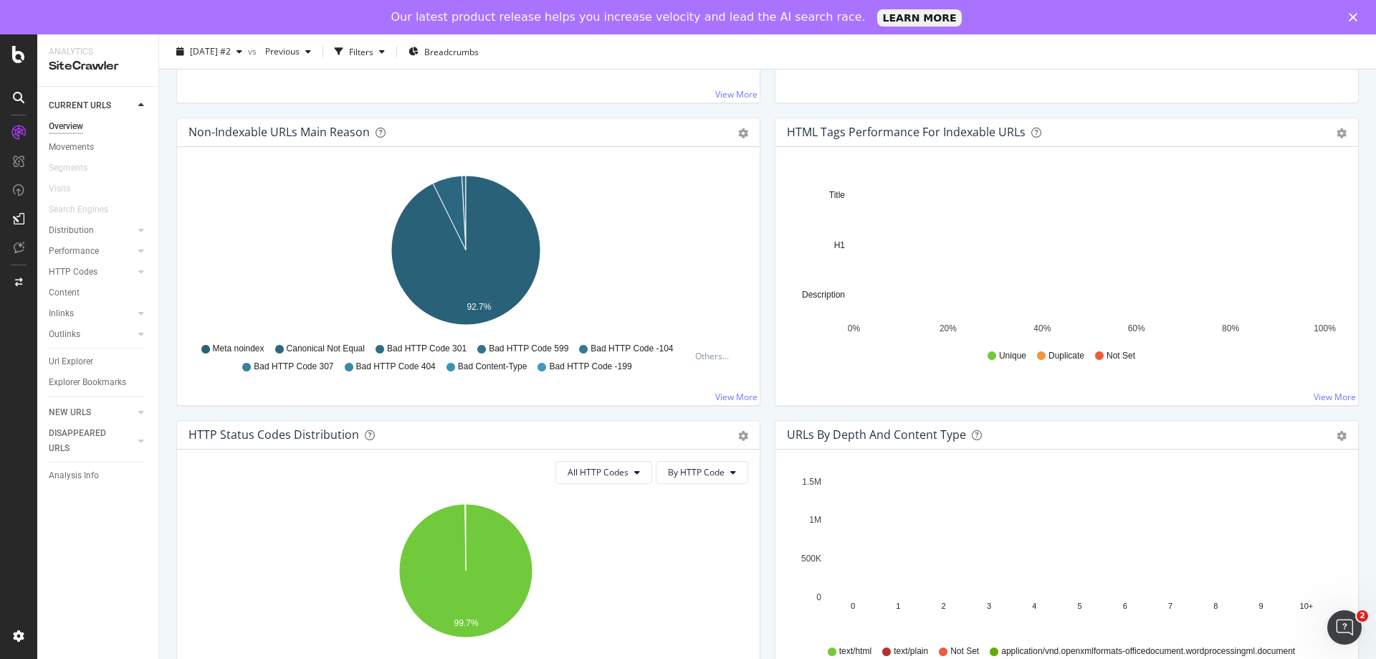
scroll to position [430, 0]
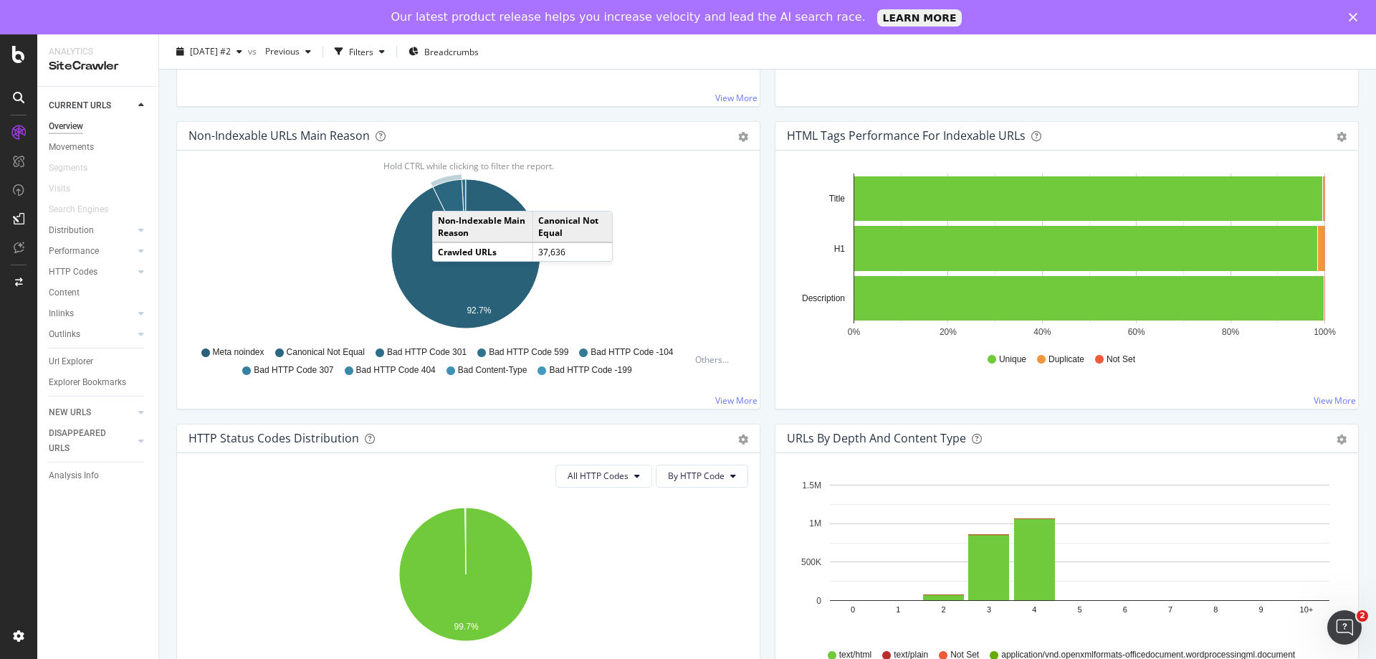
click at [446, 196] on icon "A chart." at bounding box center [449, 216] width 33 height 75
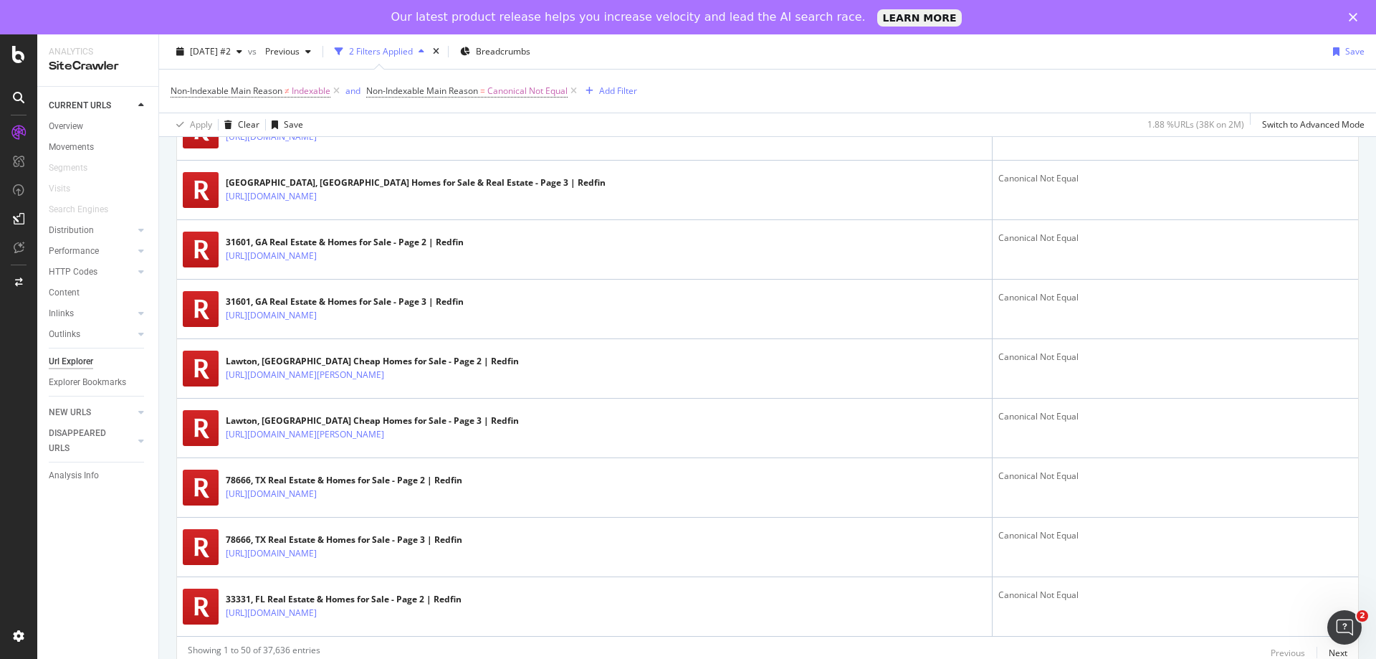
scroll to position [2869, 0]
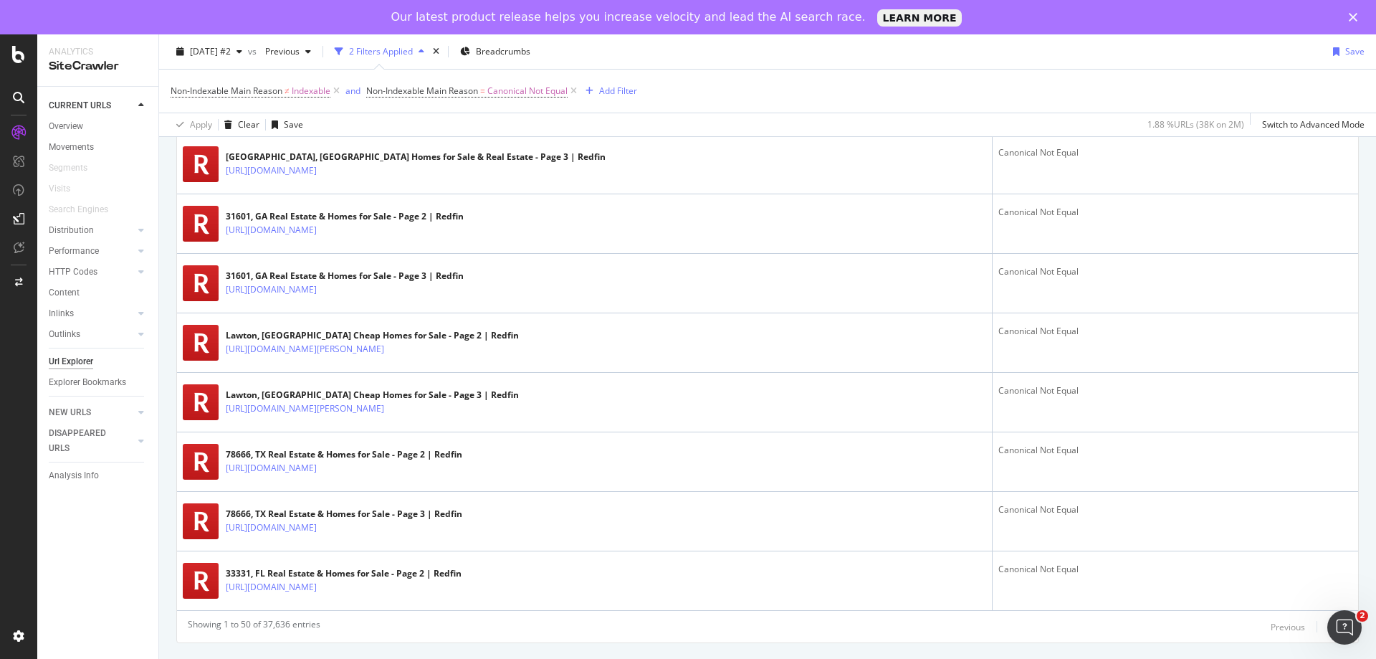
click at [1329, 625] on div "Next" at bounding box center [1338, 627] width 19 height 12
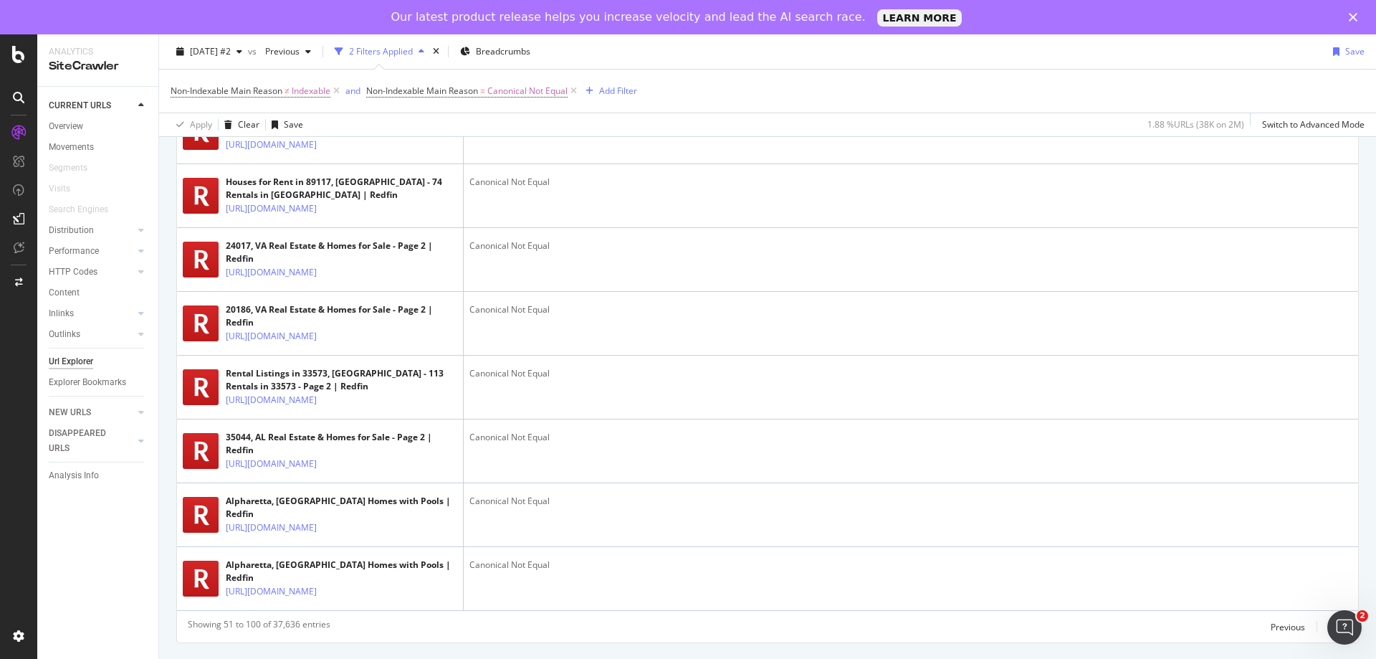
scroll to position [3483, 0]
click at [1329, 628] on div "Next" at bounding box center [1338, 627] width 19 height 12
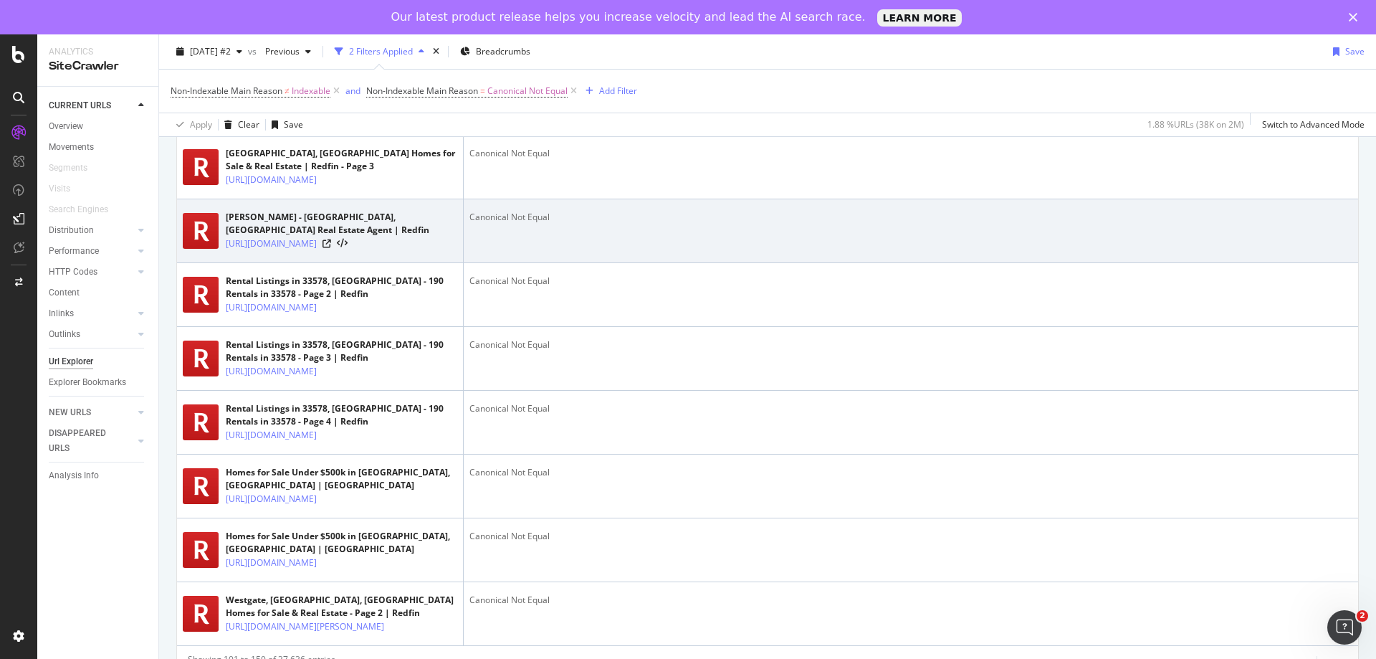
scroll to position [3225, 0]
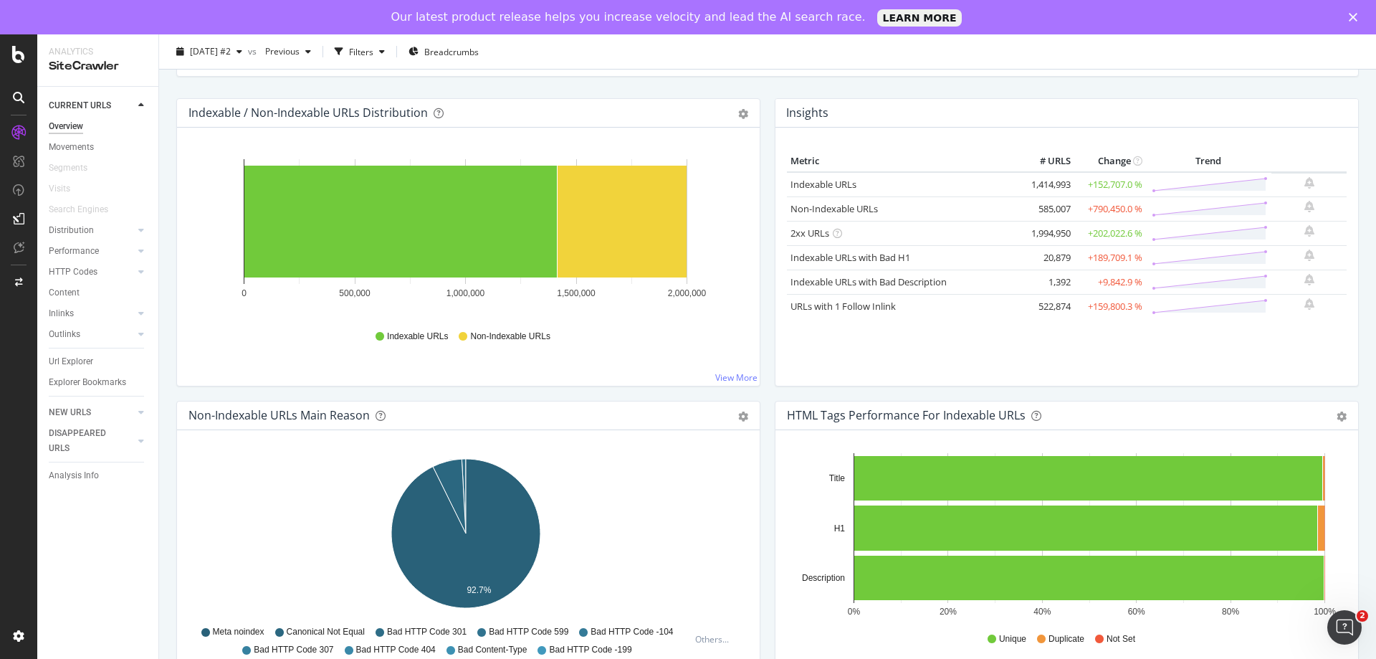
scroll to position [215, 0]
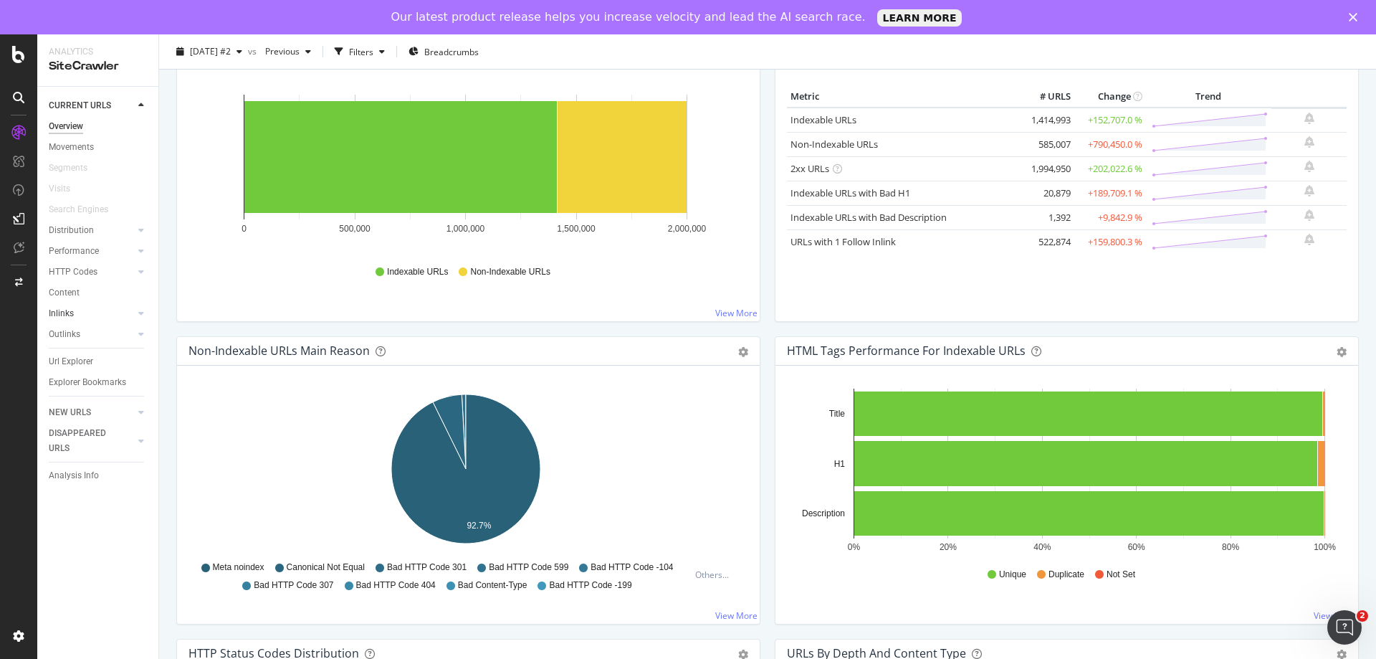
click at [130, 312] on div at bounding box center [127, 313] width 14 height 14
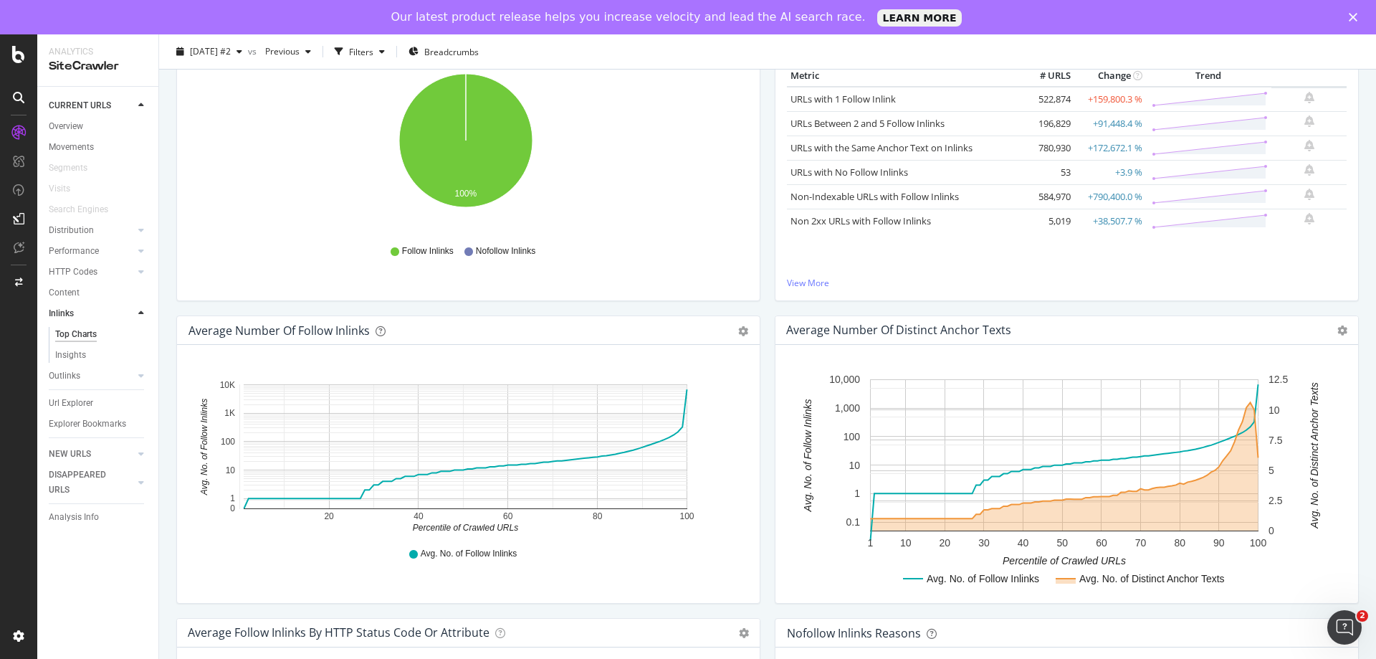
click at [747, 406] on div "Hold CTRL while clicking to filter the report. 20 40 60 80 100 0 1 10 100 1K 10…" at bounding box center [468, 474] width 583 height 258
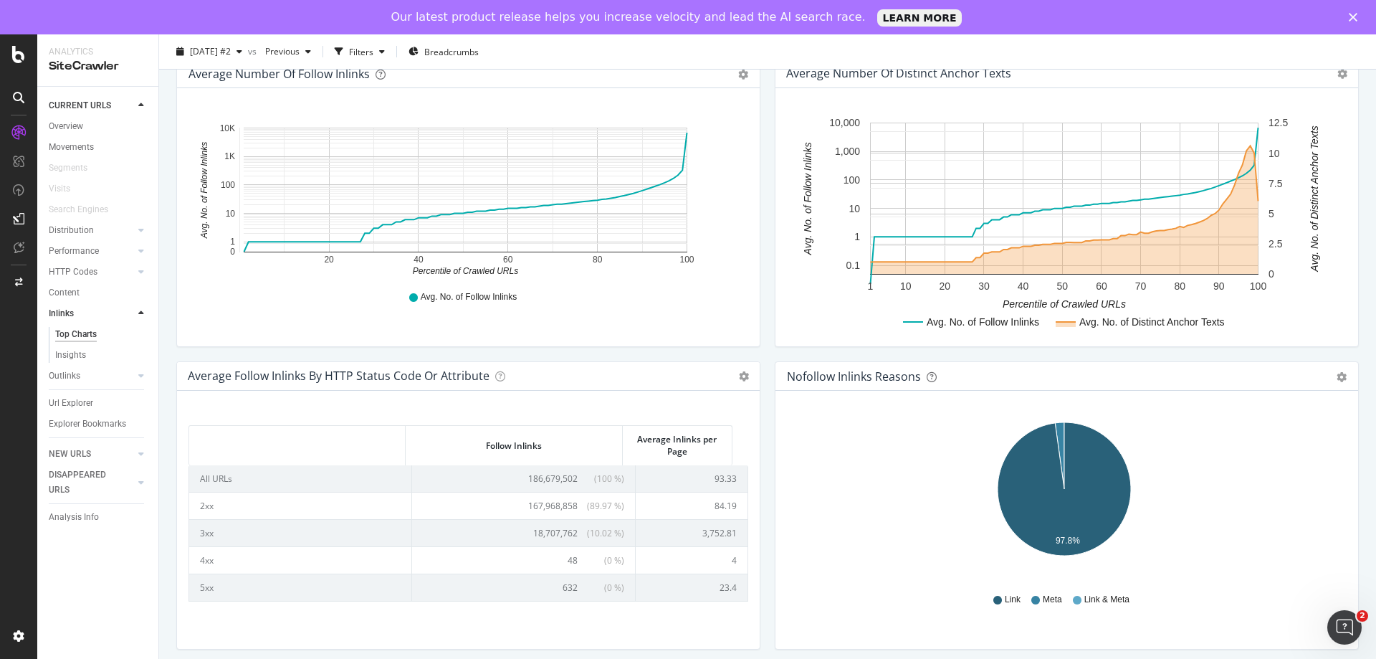
scroll to position [492, 0]
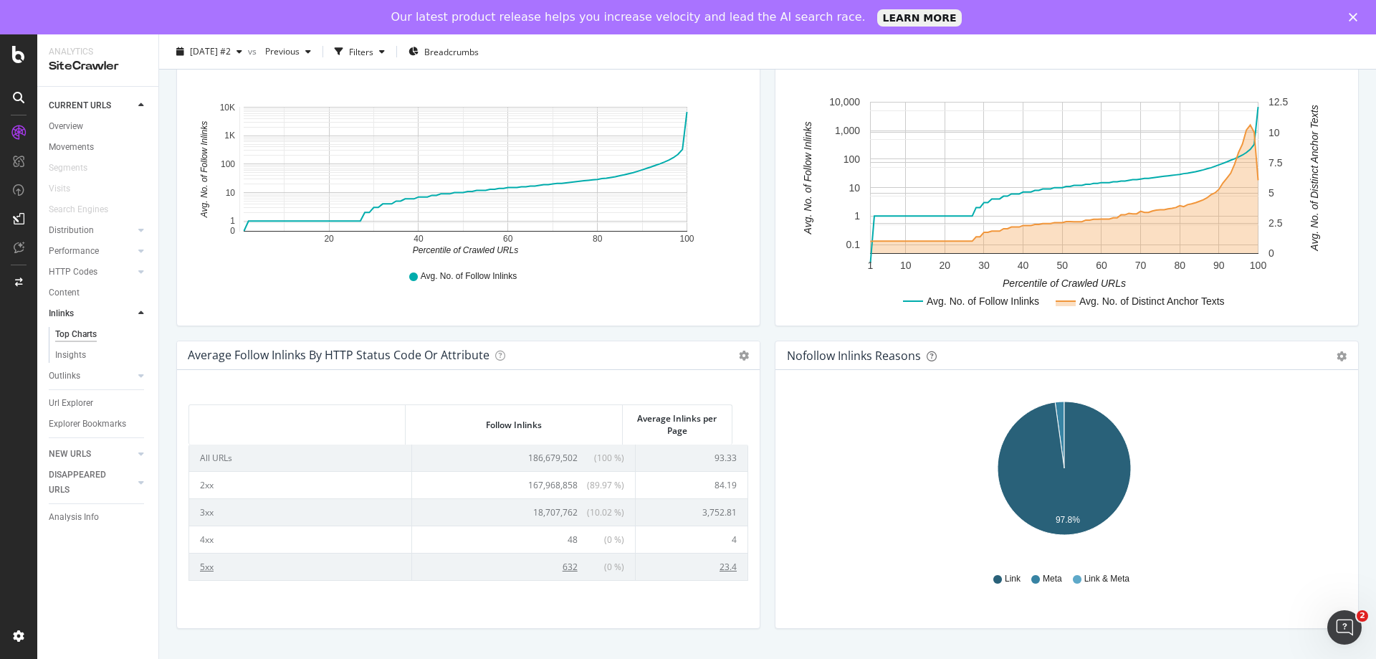
click at [207, 562] on td "5xx" at bounding box center [300, 566] width 223 height 27
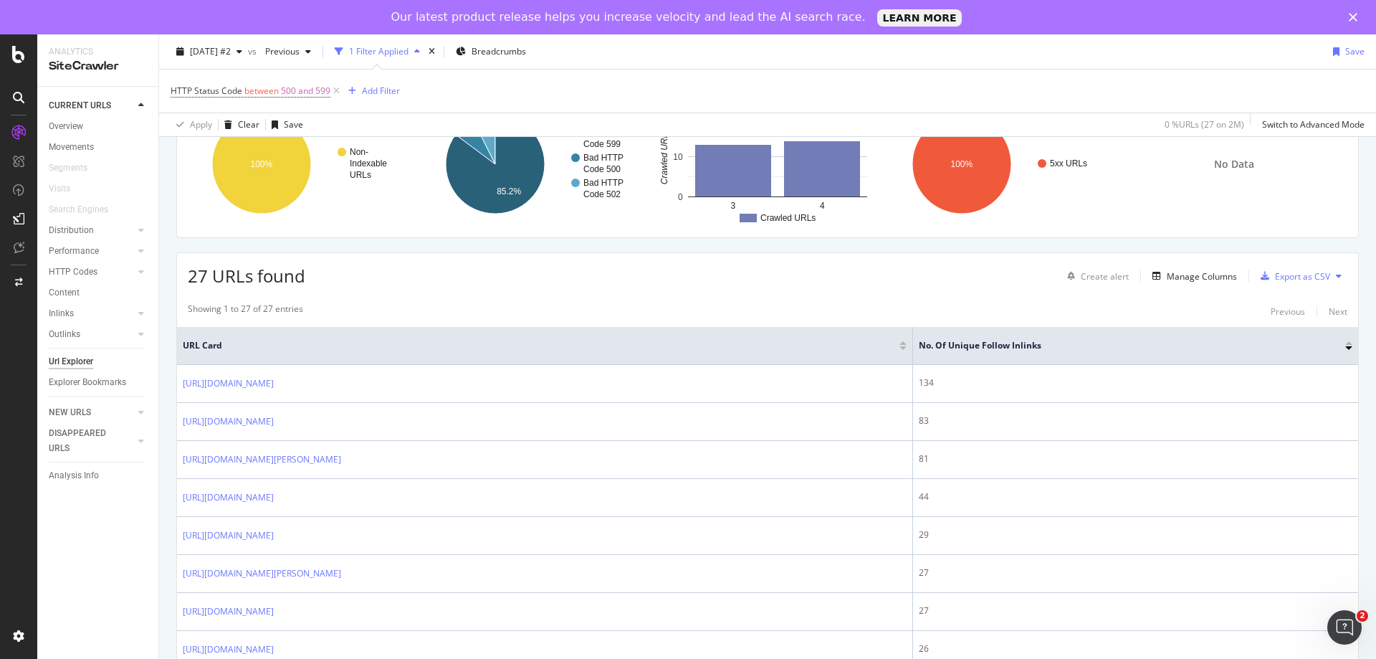
scroll to position [143, 0]
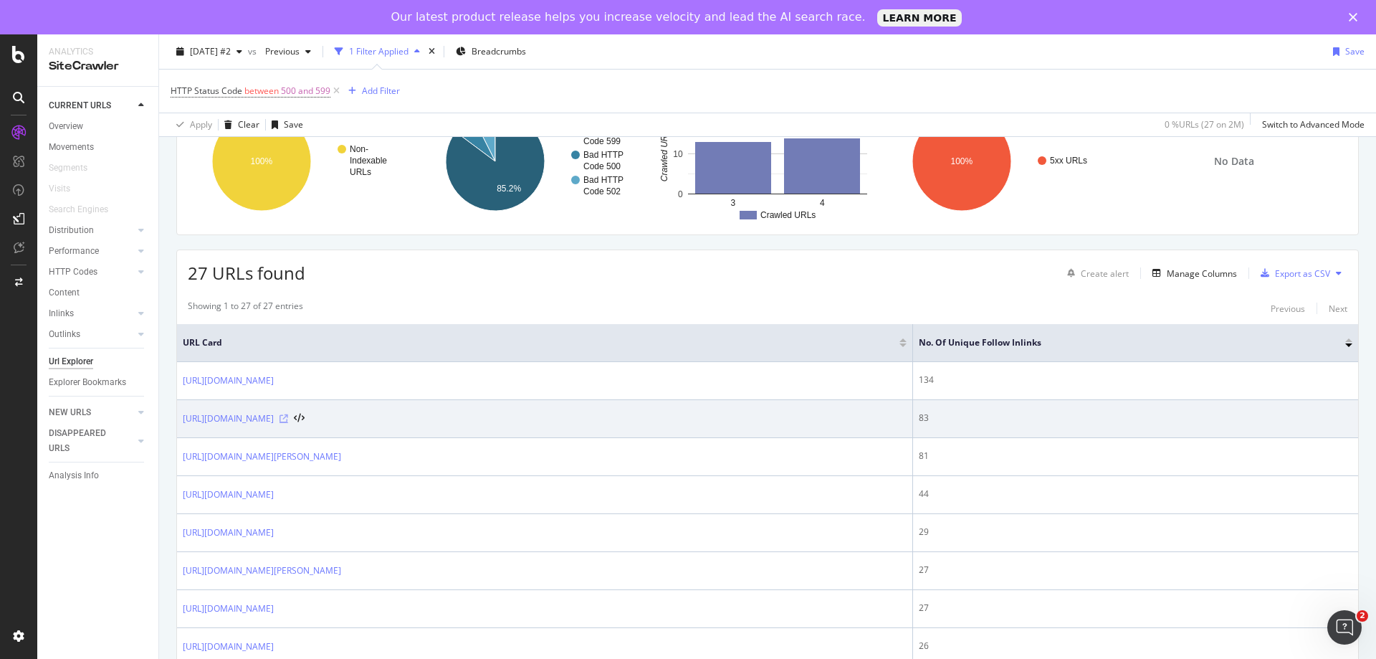
click at [288, 417] on icon at bounding box center [283, 418] width 9 height 9
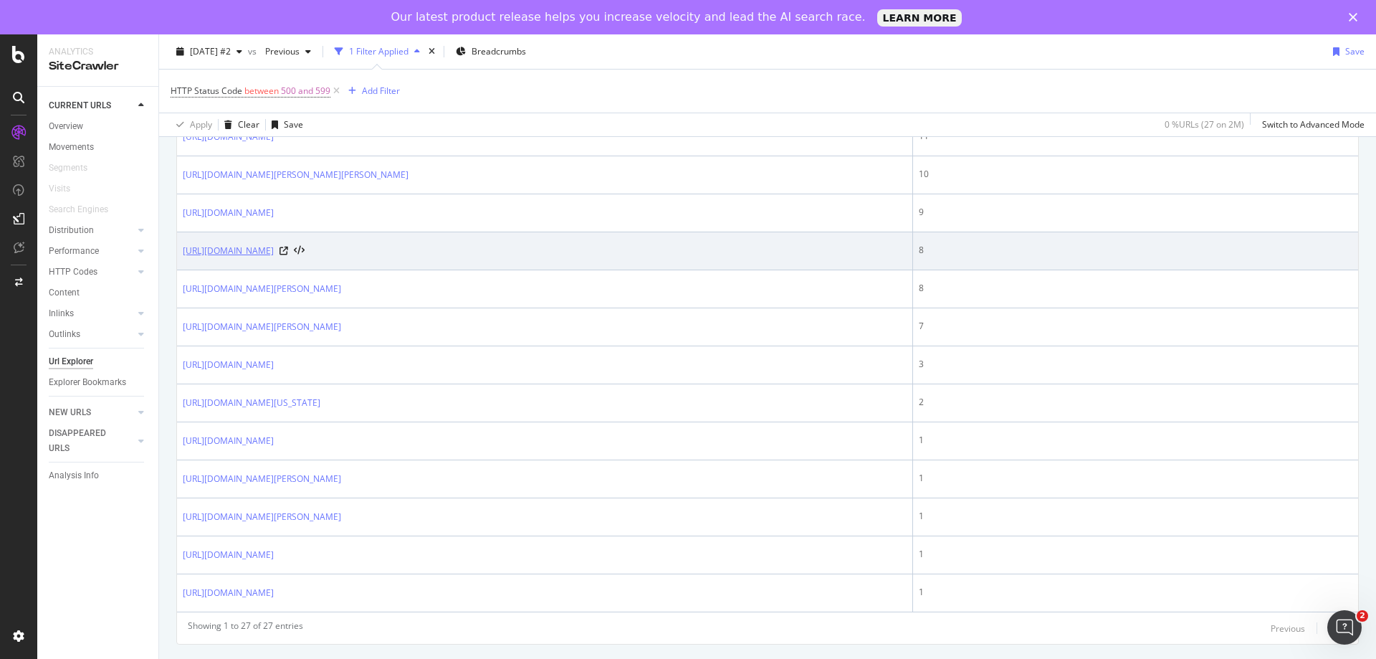
scroll to position [920, 0]
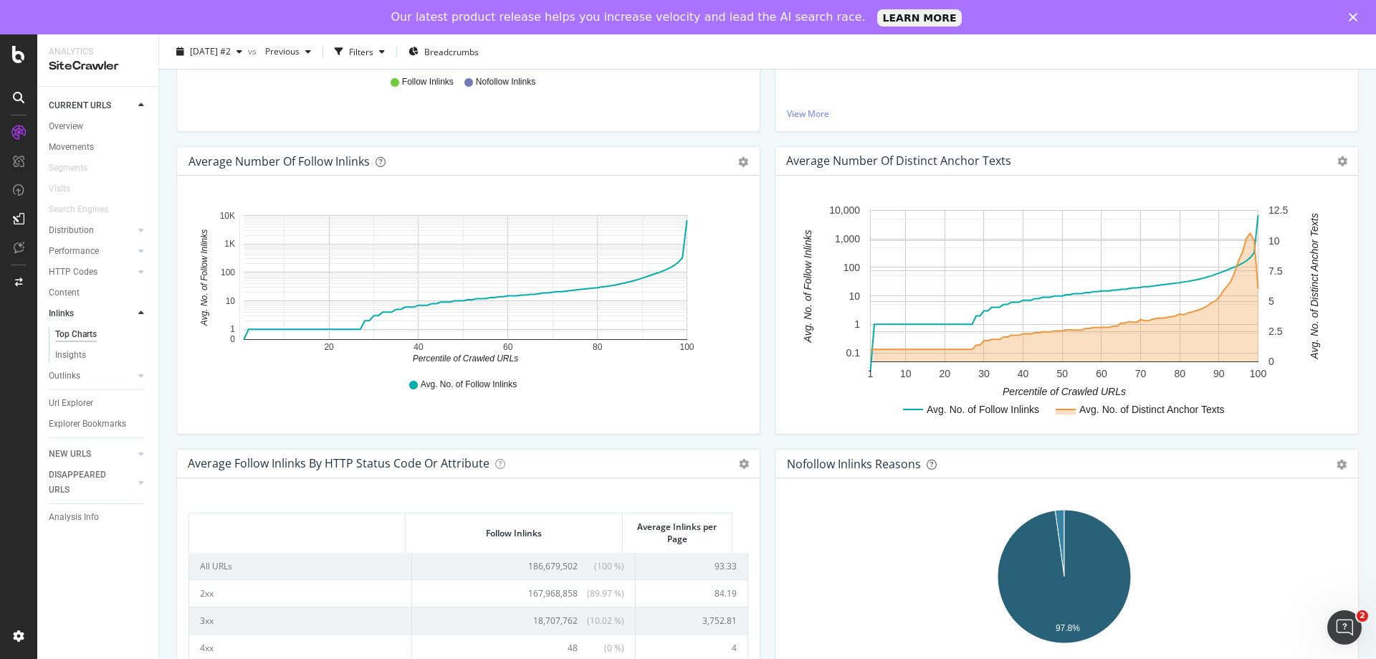
scroll to position [492, 0]
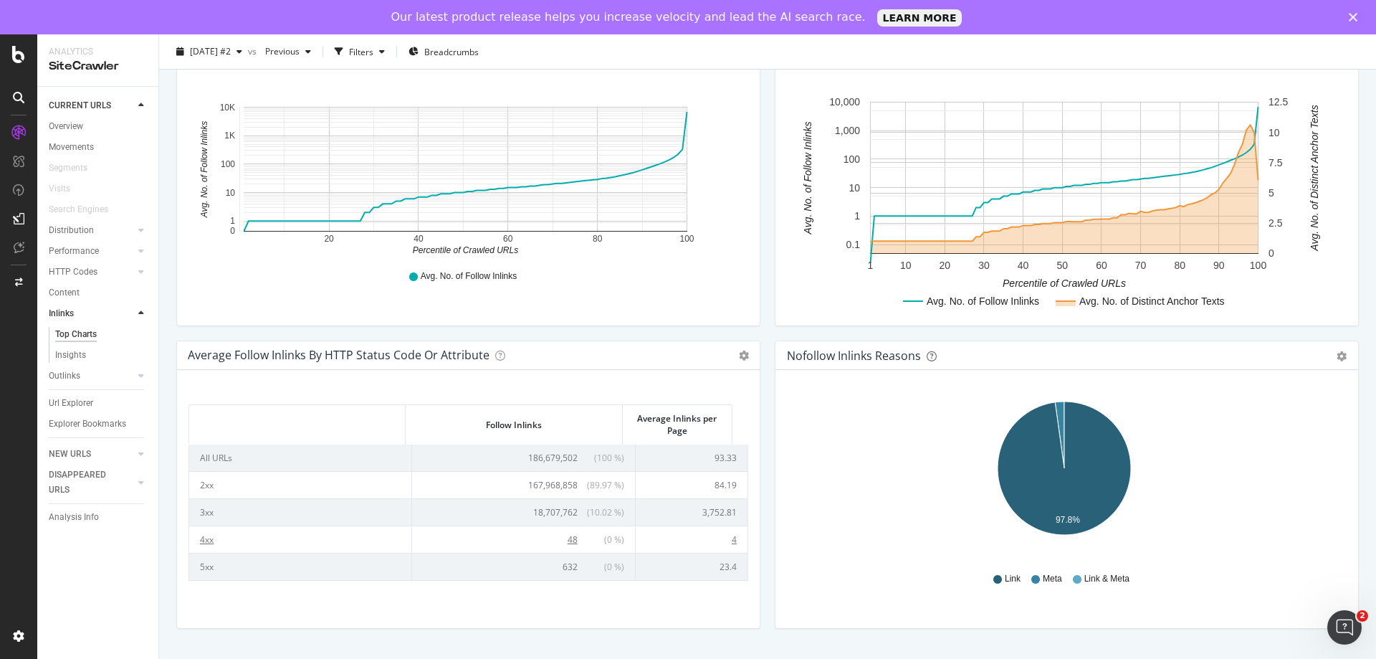
click at [568, 541] on span "48" at bounding box center [573, 539] width 10 height 12
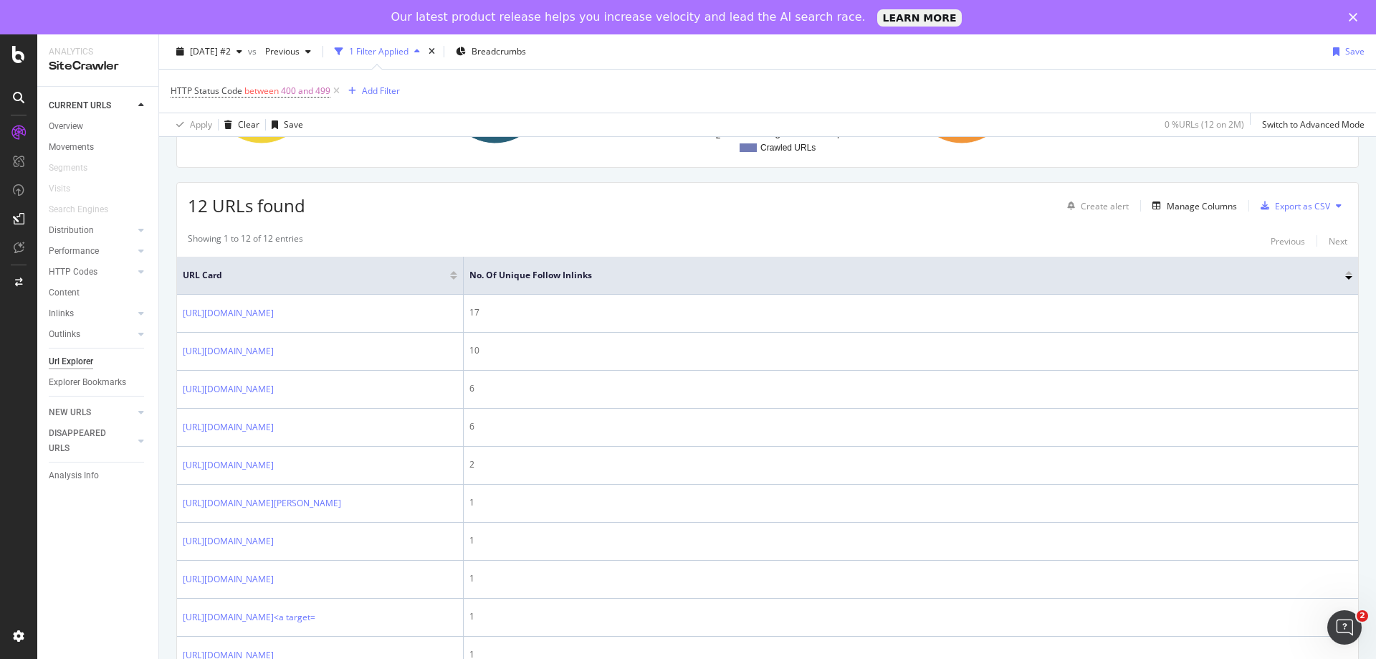
scroll to position [215, 0]
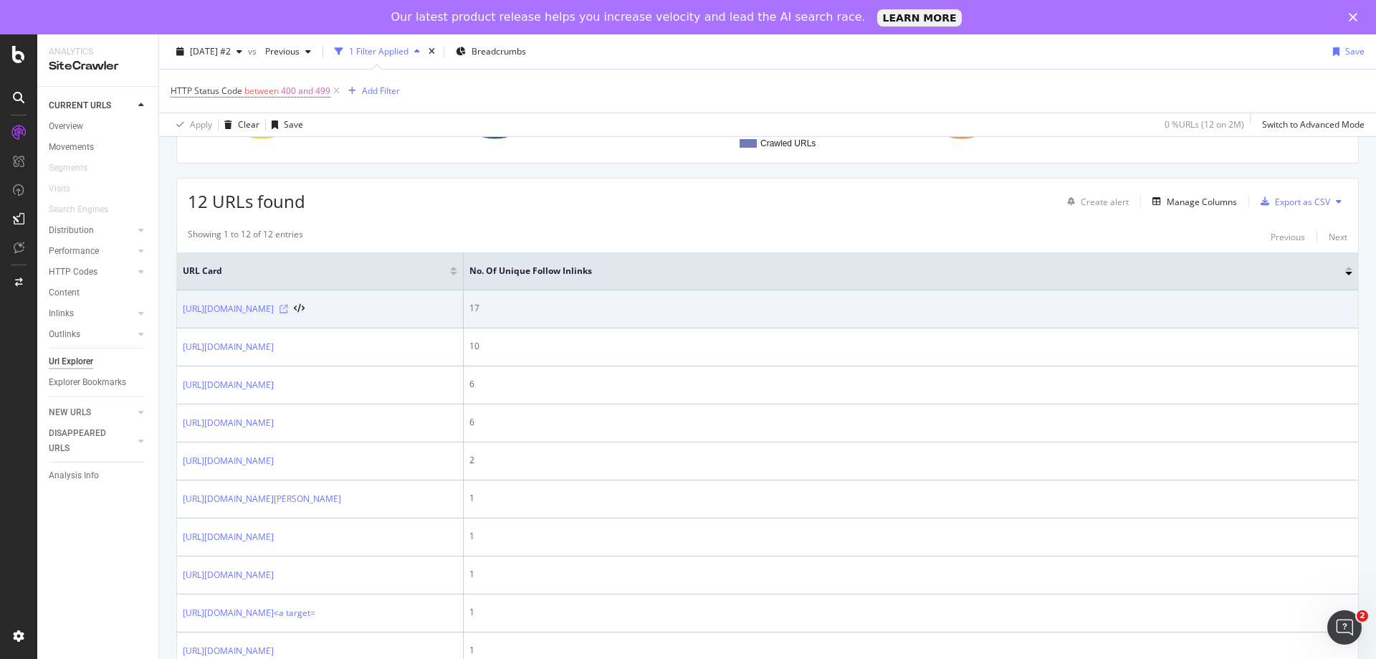
click at [288, 313] on icon at bounding box center [283, 309] width 9 height 9
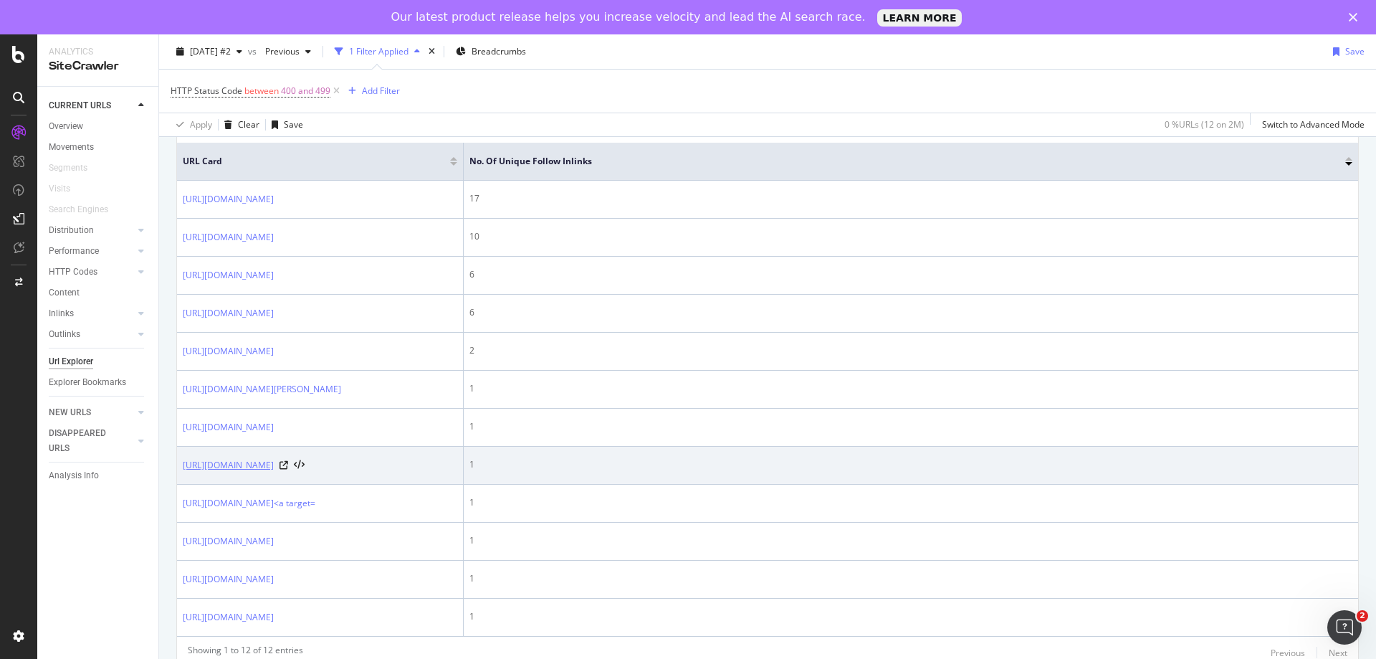
scroll to position [236, 0]
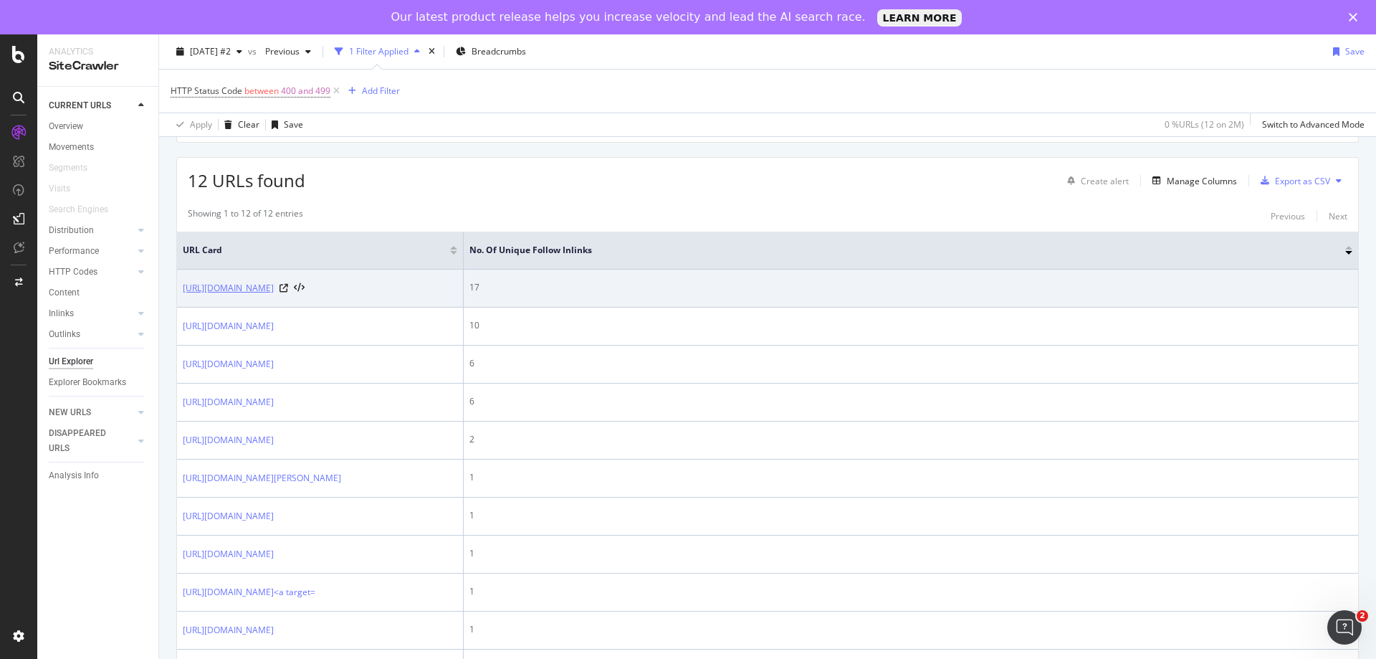
click at [274, 292] on link "[URL][DOMAIN_NAME]" at bounding box center [228, 288] width 91 height 14
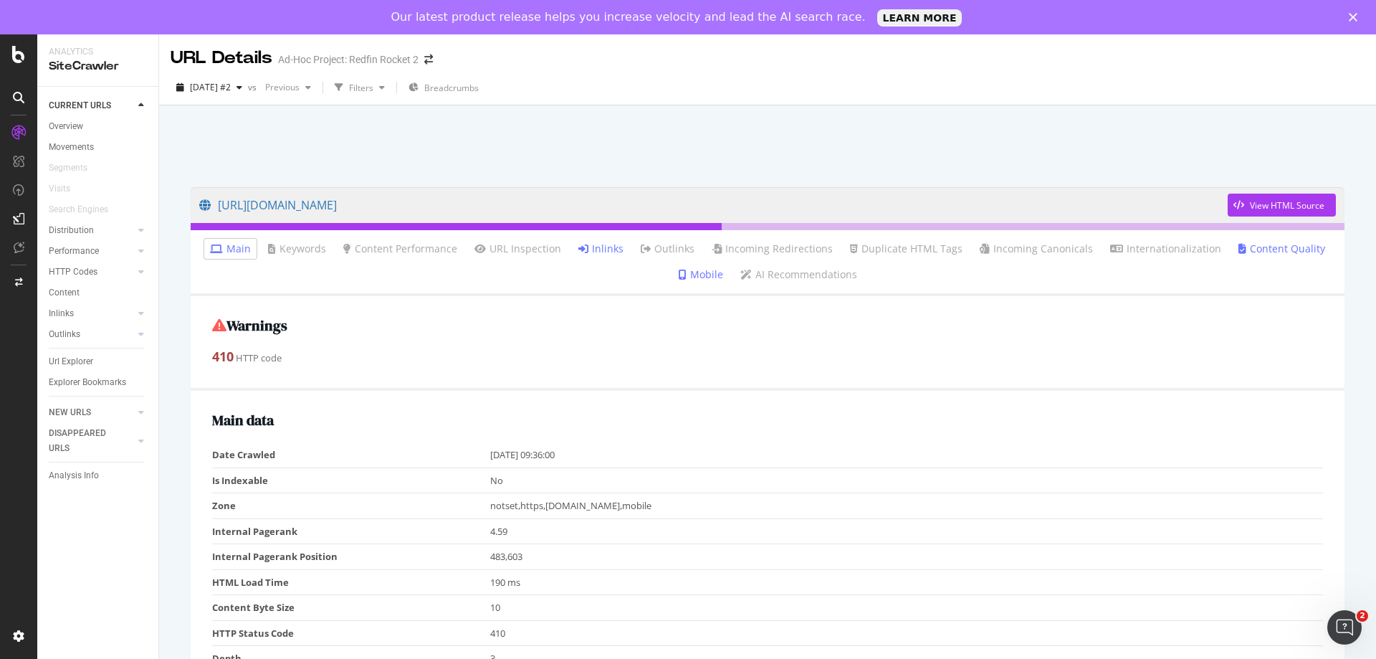
click at [601, 251] on link "Inlinks" at bounding box center [600, 248] width 45 height 14
click at [142, 316] on icon at bounding box center [141, 313] width 6 height 9
click at [70, 358] on div "Insights" at bounding box center [70, 355] width 31 height 15
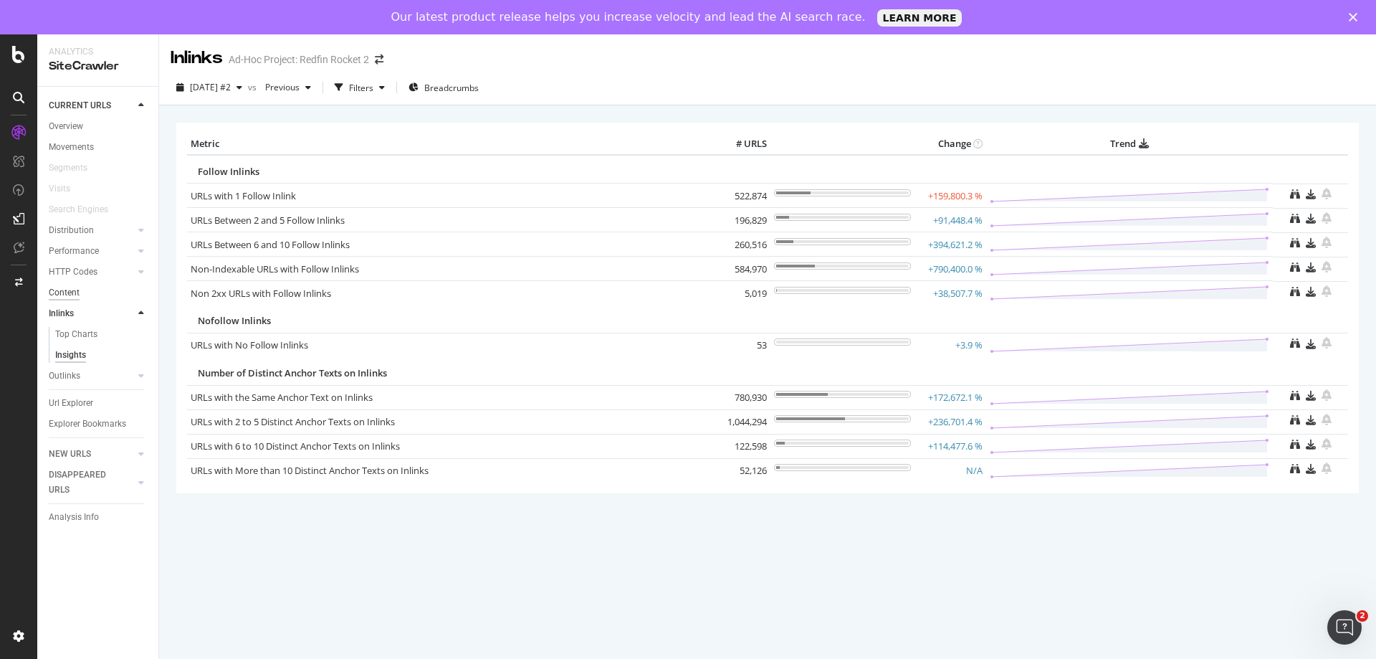
click at [72, 292] on div "Content" at bounding box center [64, 292] width 31 height 15
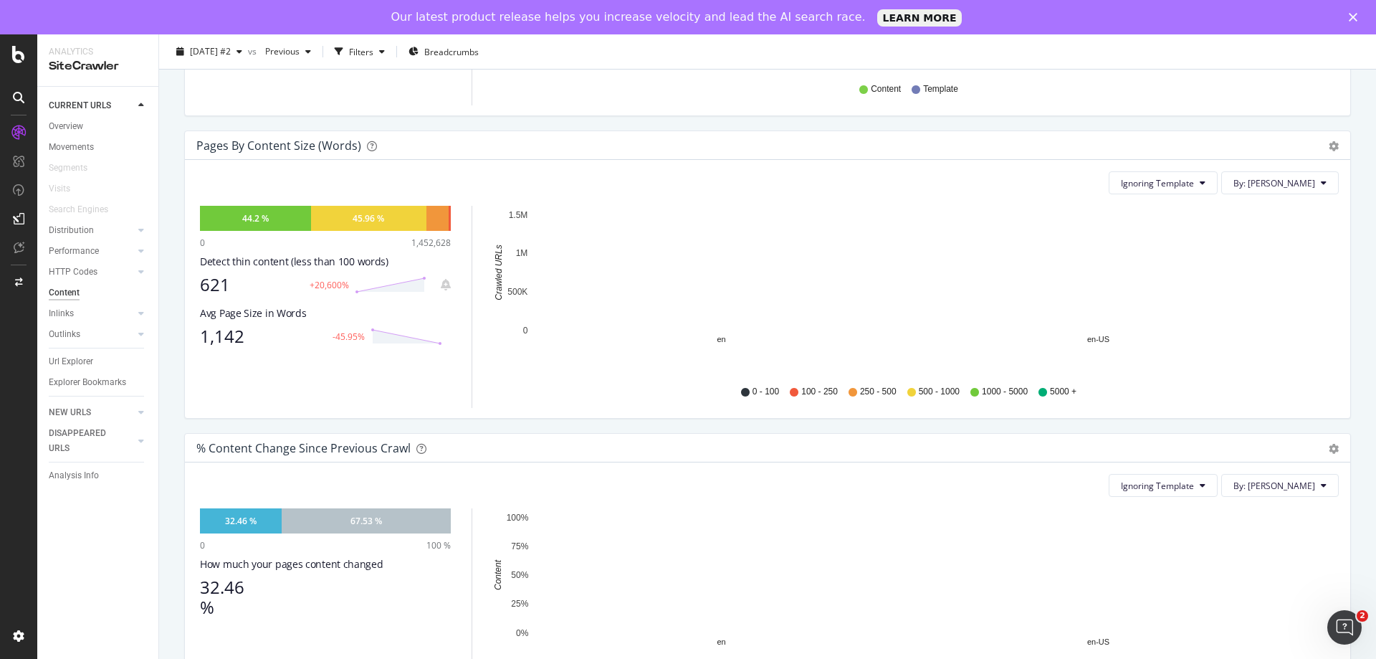
scroll to position [439, 0]
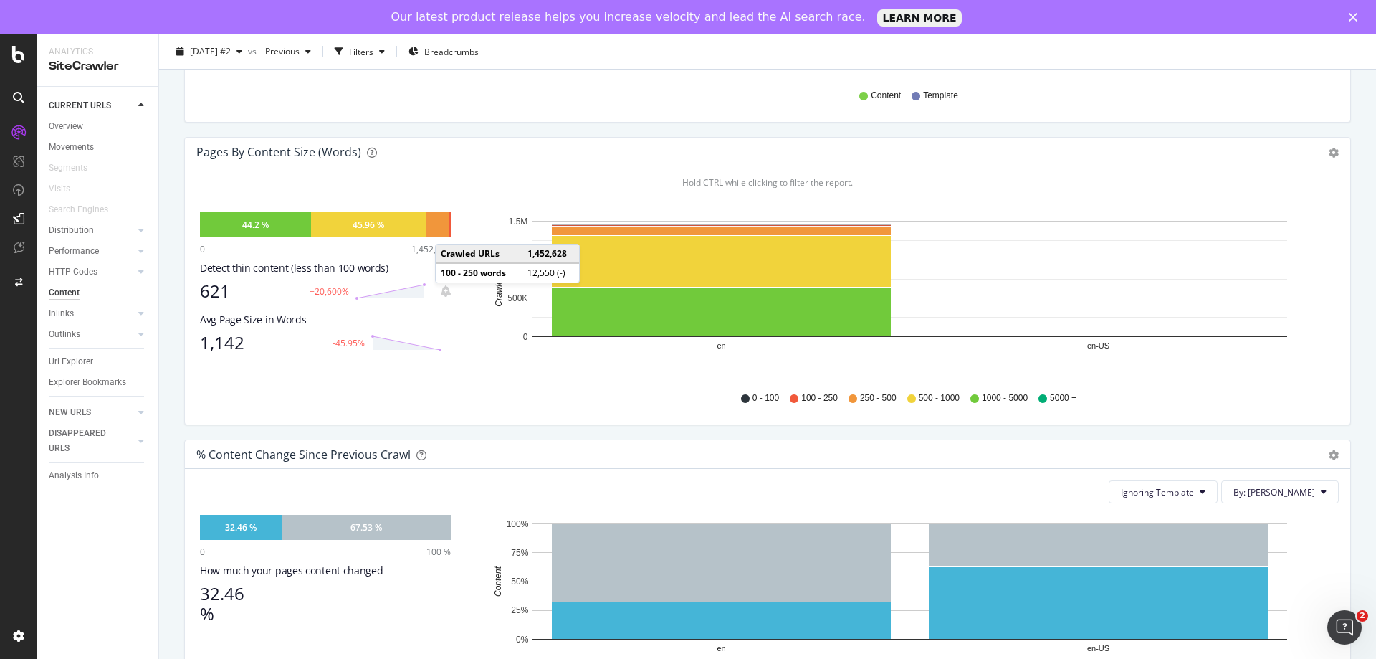
click at [449, 229] on div at bounding box center [450, 224] width 2 height 25
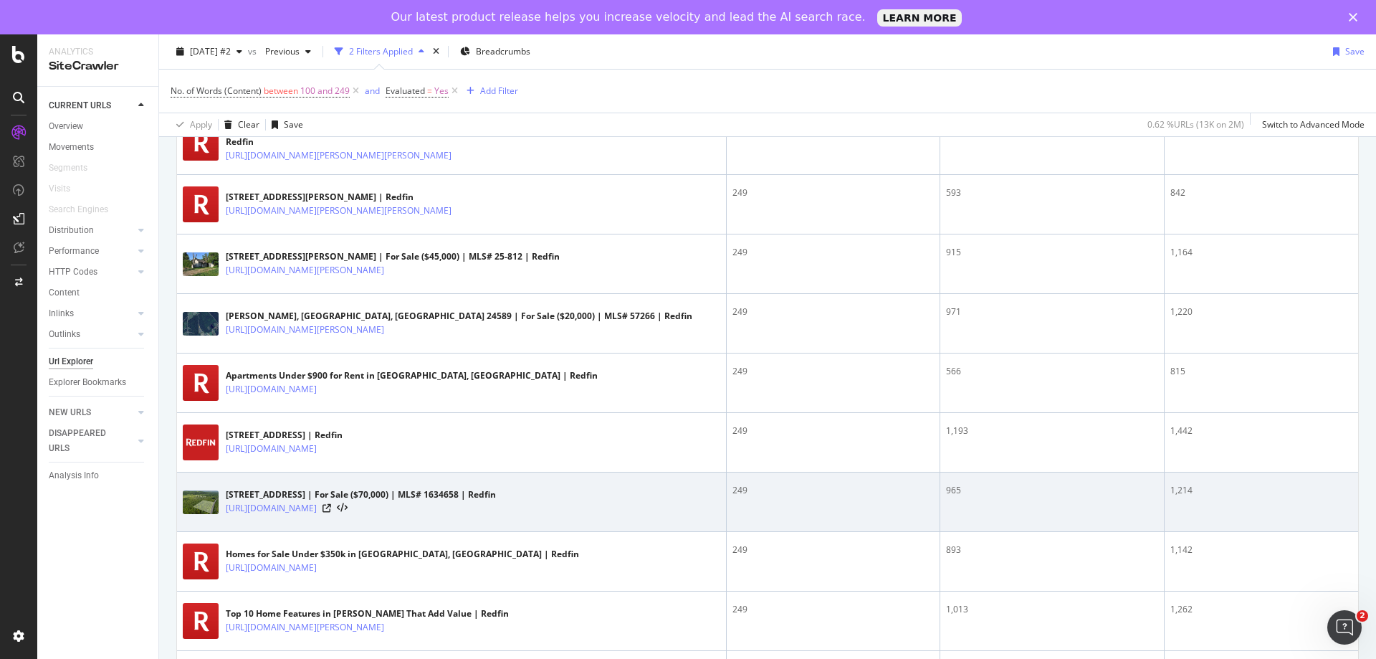
scroll to position [2873, 0]
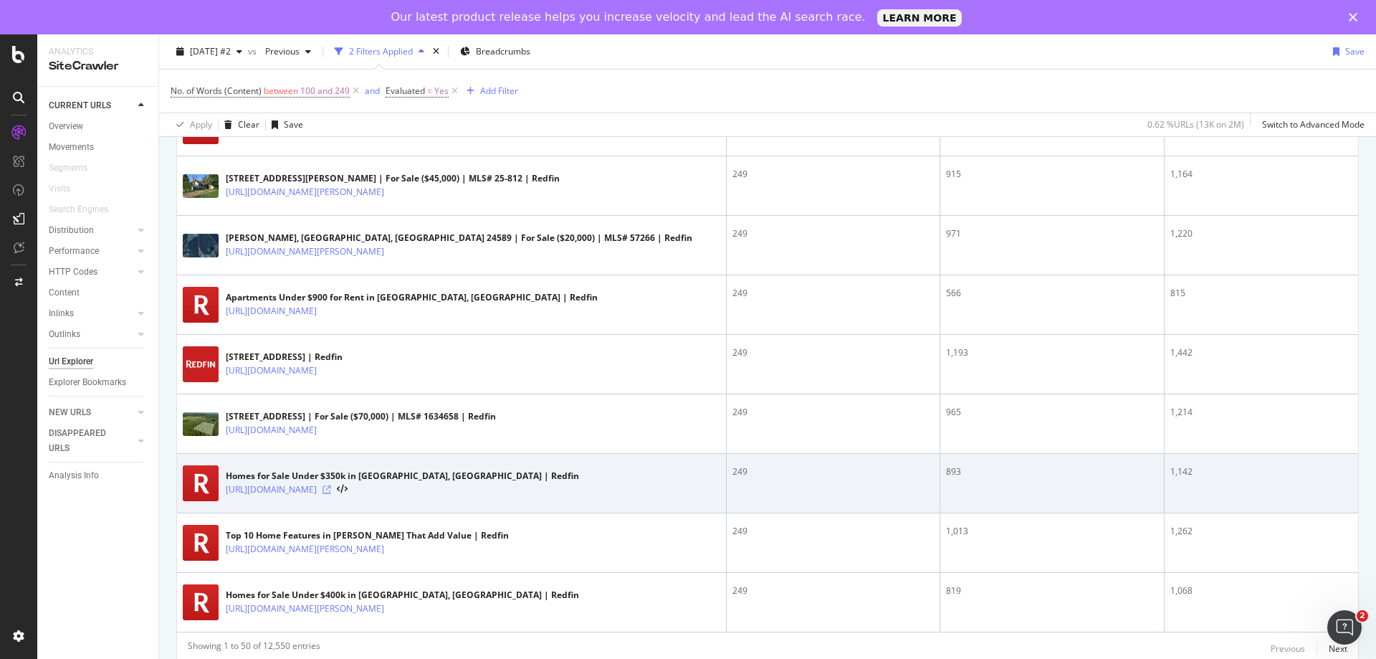
click at [331, 485] on icon at bounding box center [326, 489] width 9 height 9
